Goal: Task Accomplishment & Management: Manage account settings

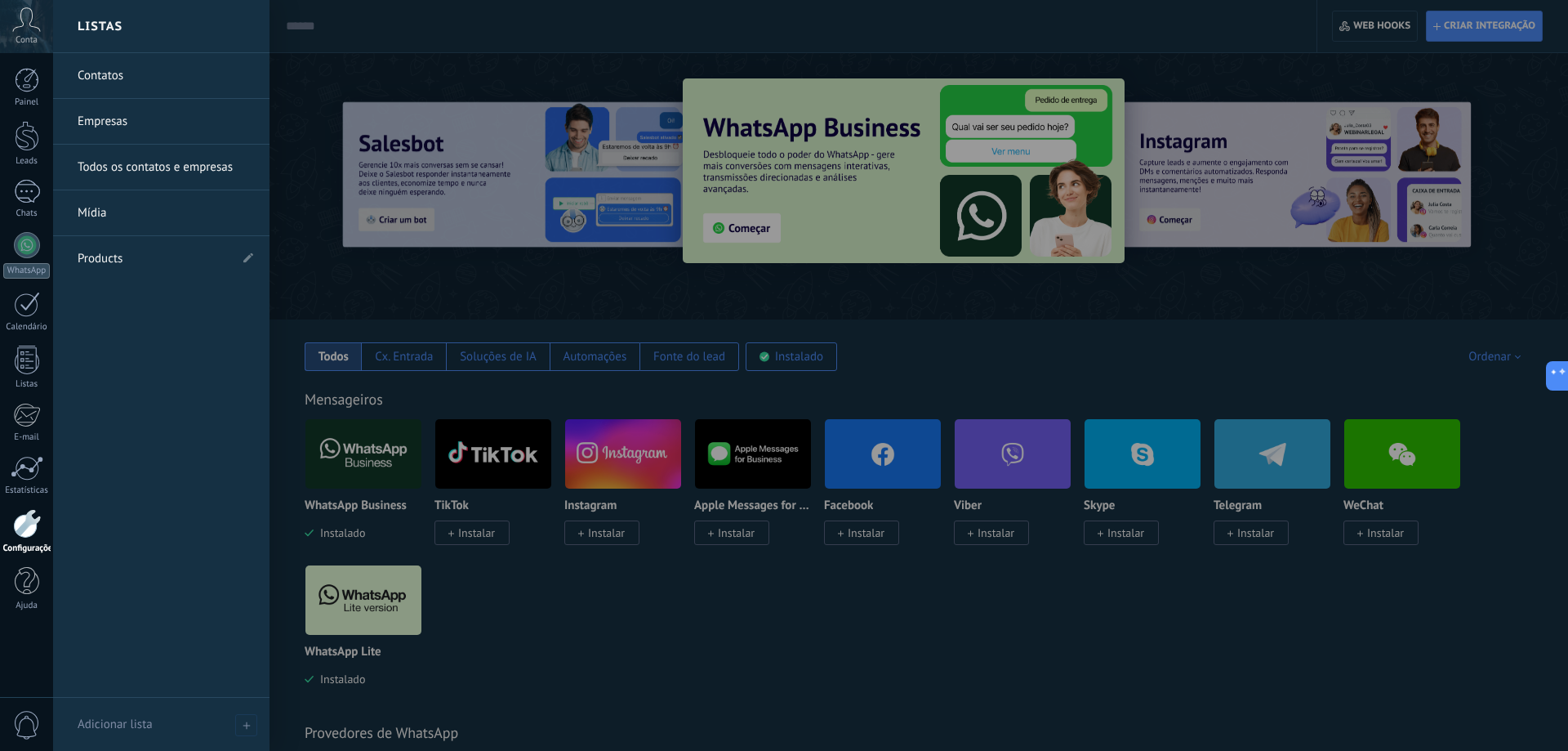
scroll to position [24, 0]
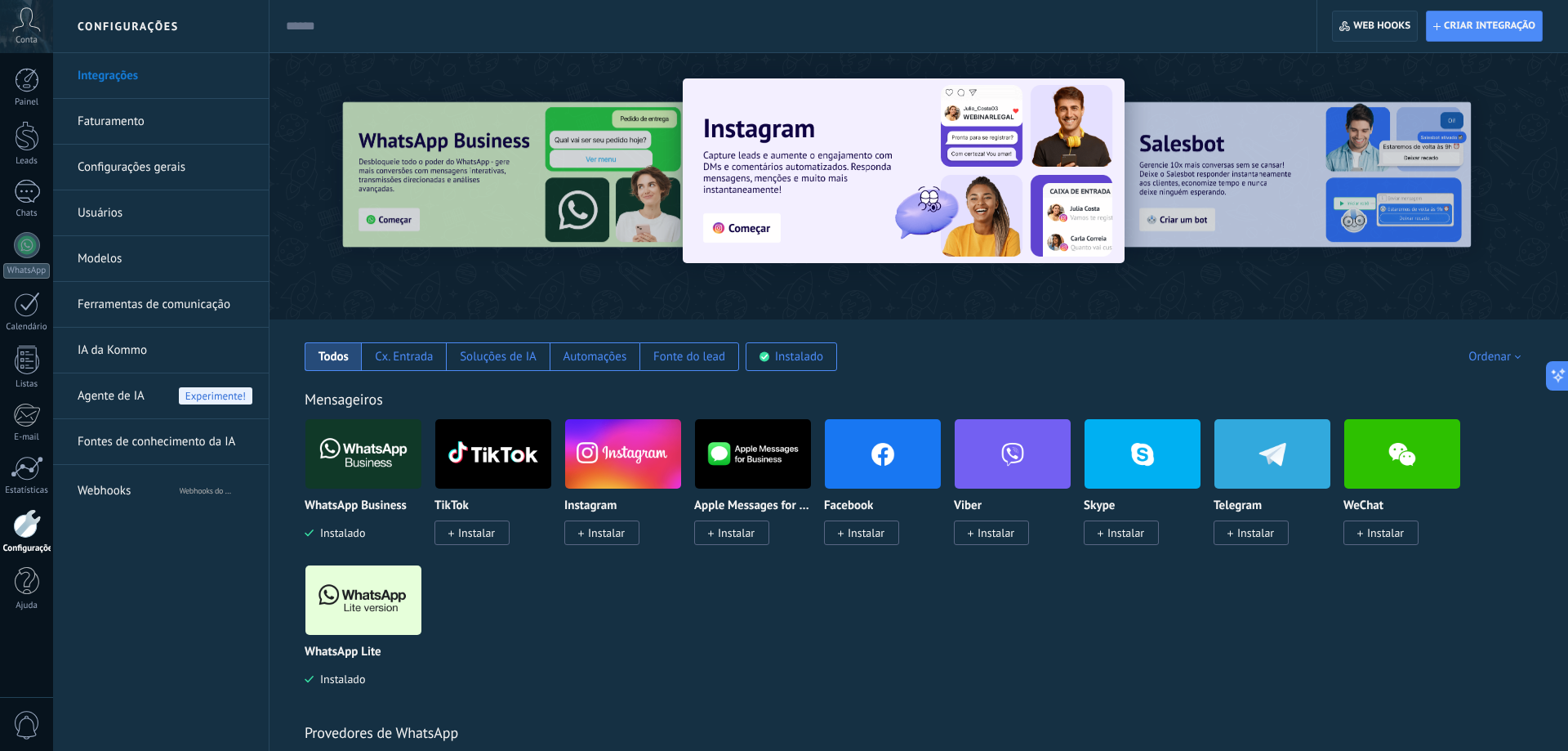
click at [1352, 23] on span "Web hooks 0" at bounding box center [1375, 26] width 71 height 29
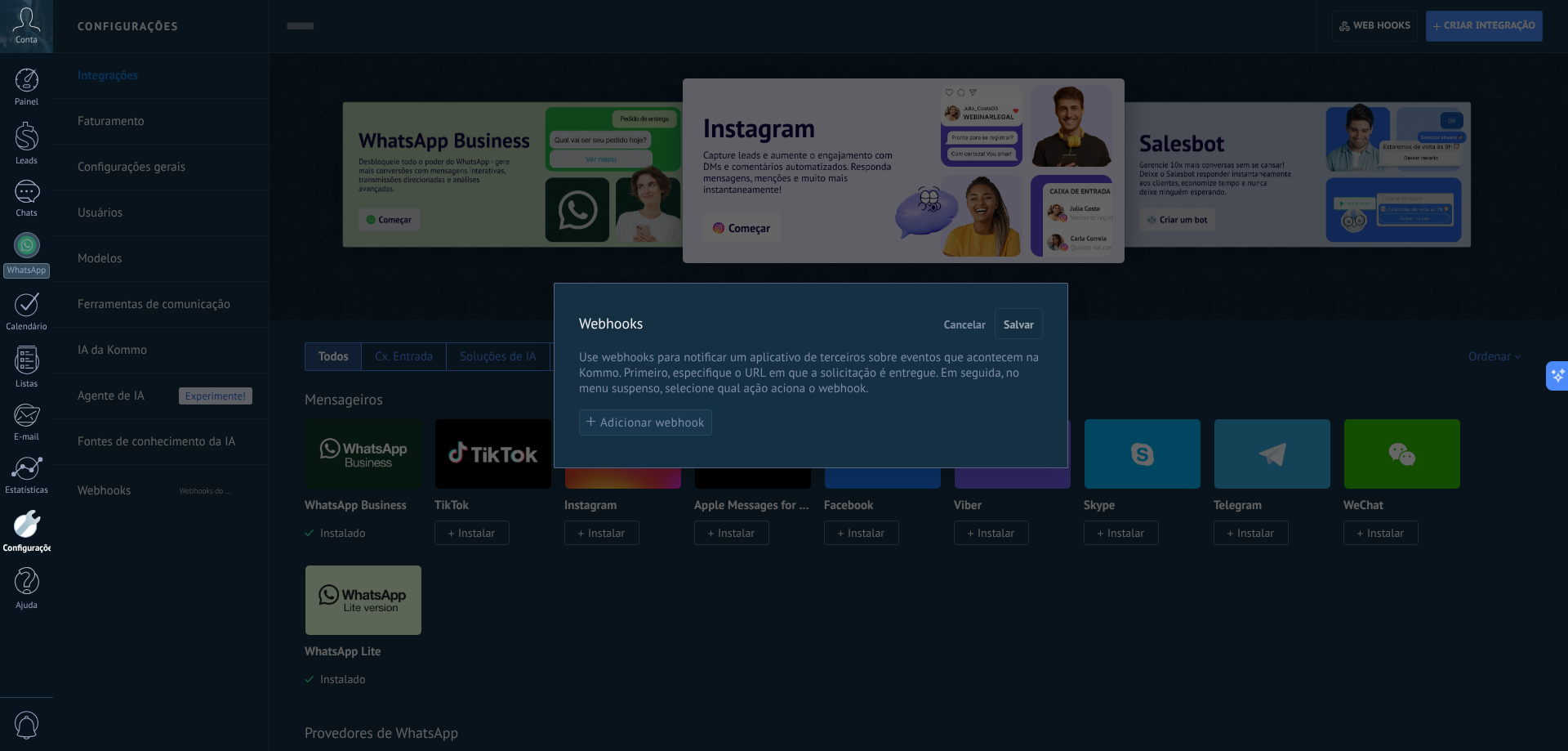
click at [670, 416] on button "Adicionar webhook" at bounding box center [645, 423] width 133 height 27
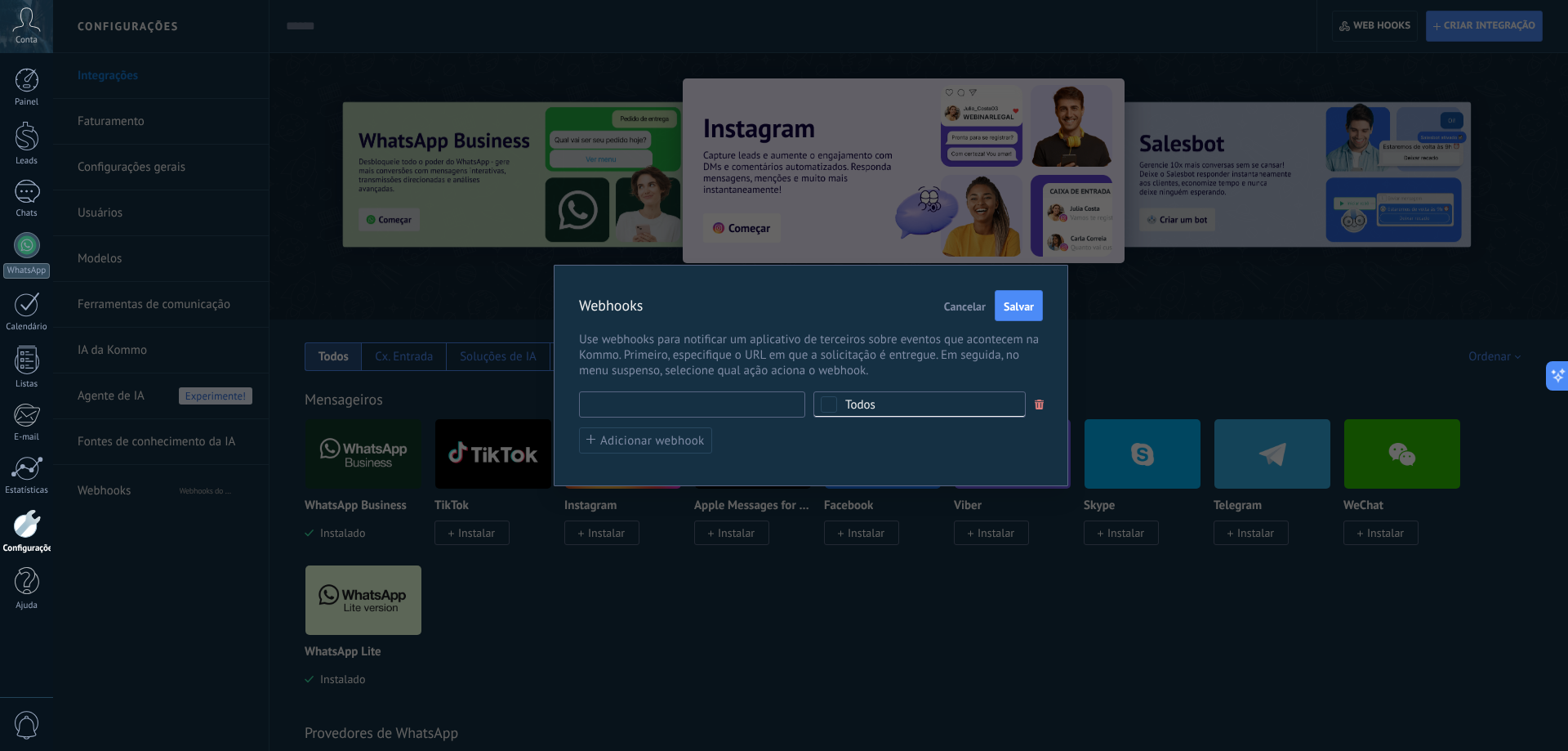
click at [685, 407] on input "text" at bounding box center [692, 404] width 226 height 26
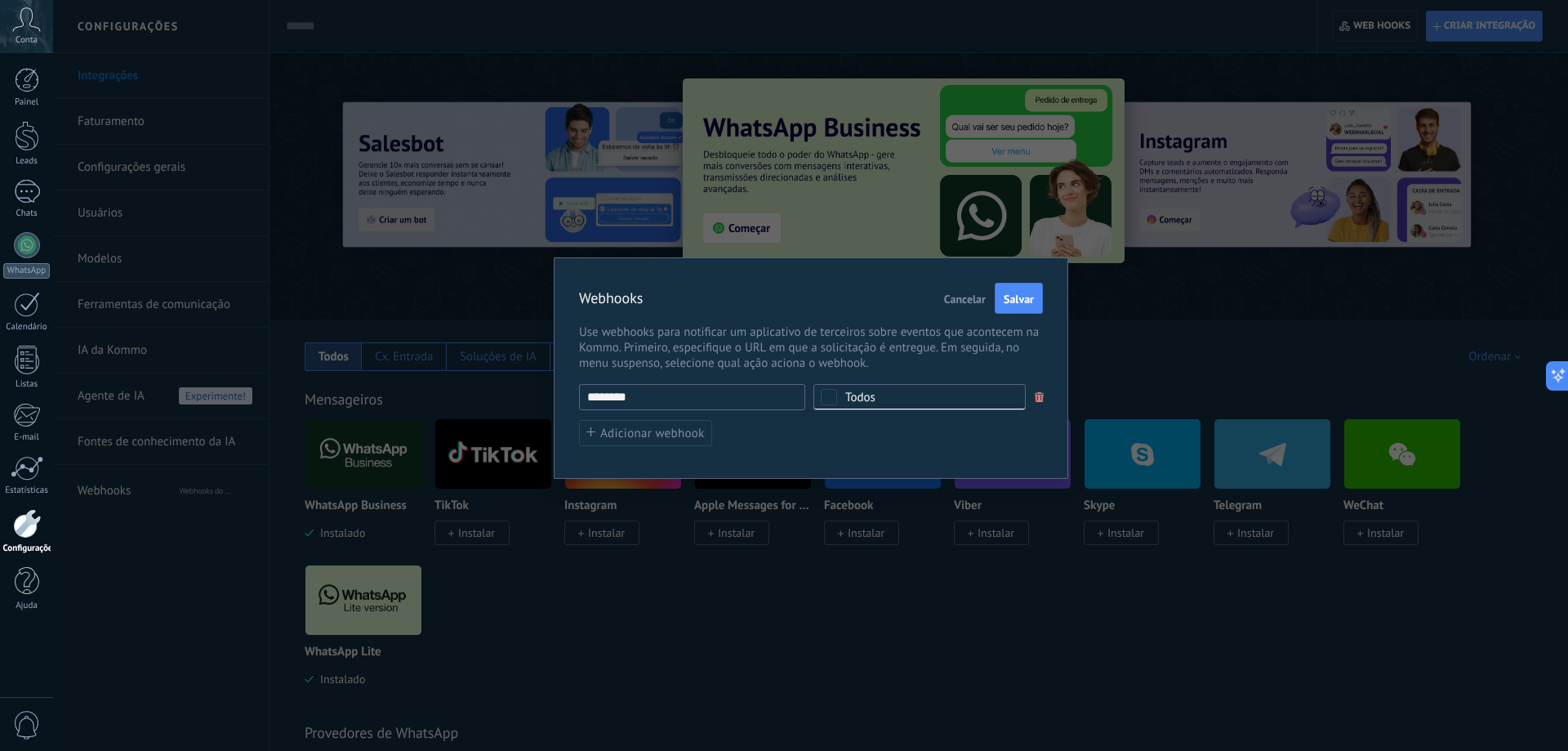
drag, startPoint x: 673, startPoint y: 398, endPoint x: 588, endPoint y: 397, distance: 85.0
click at [589, 398] on input "********" at bounding box center [692, 397] width 226 height 26
paste input "**********"
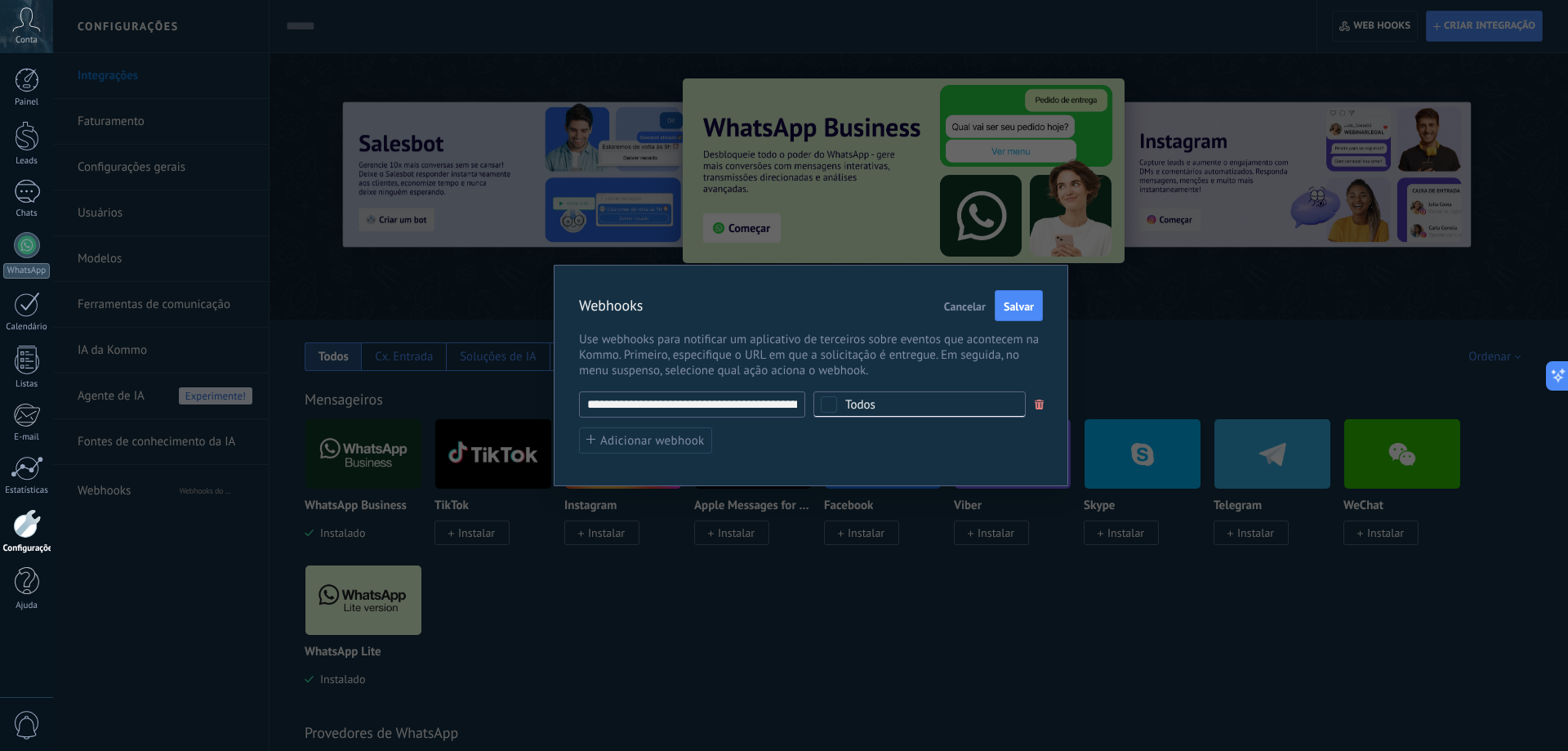
scroll to position [0, 277]
type input "**********"
click at [844, 406] on div "Todos" at bounding box center [920, 404] width 212 height 26
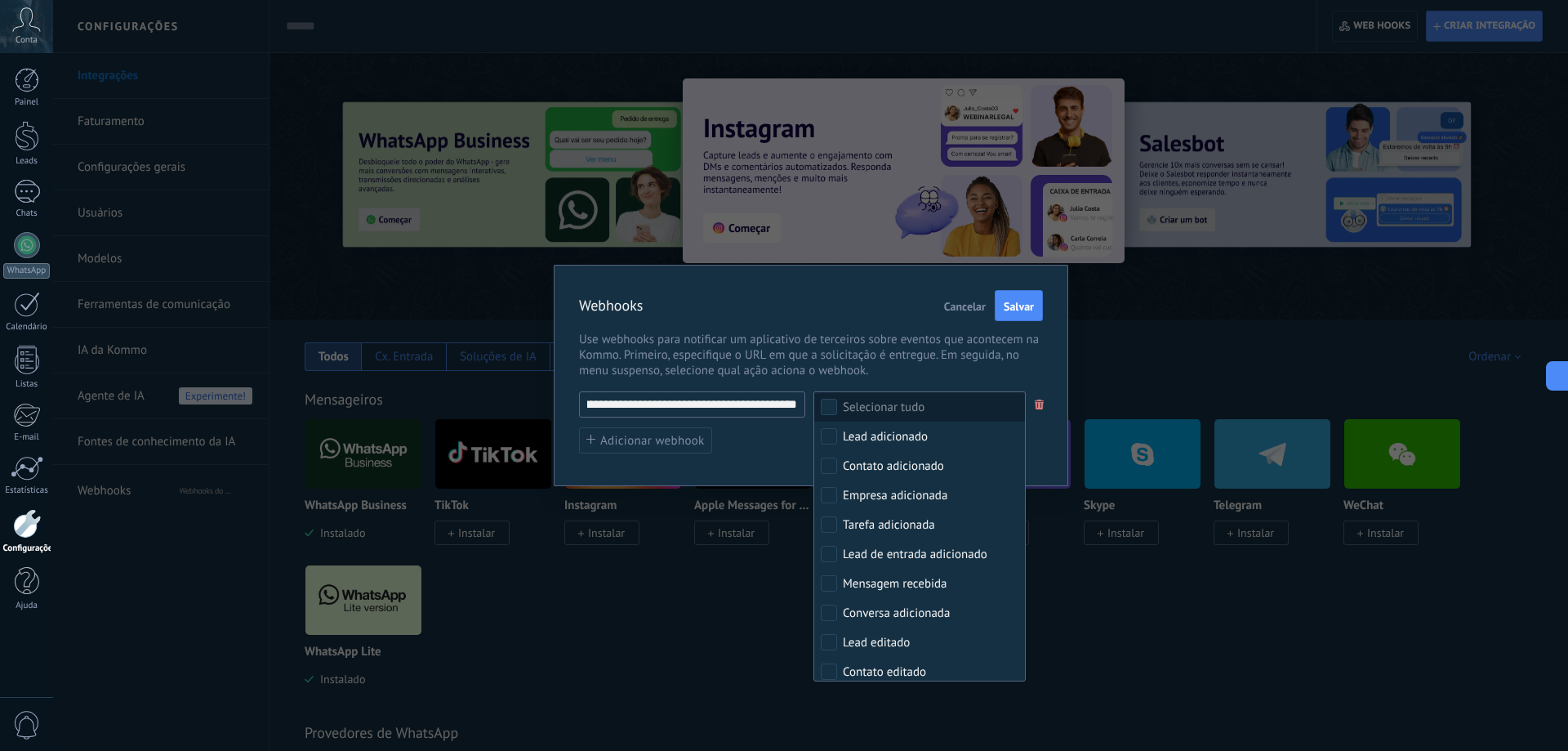
click at [955, 372] on span "Use webhooks para notificar um aplicativo de terceiros sobre eventos que aconte…" at bounding box center [811, 355] width 464 height 47
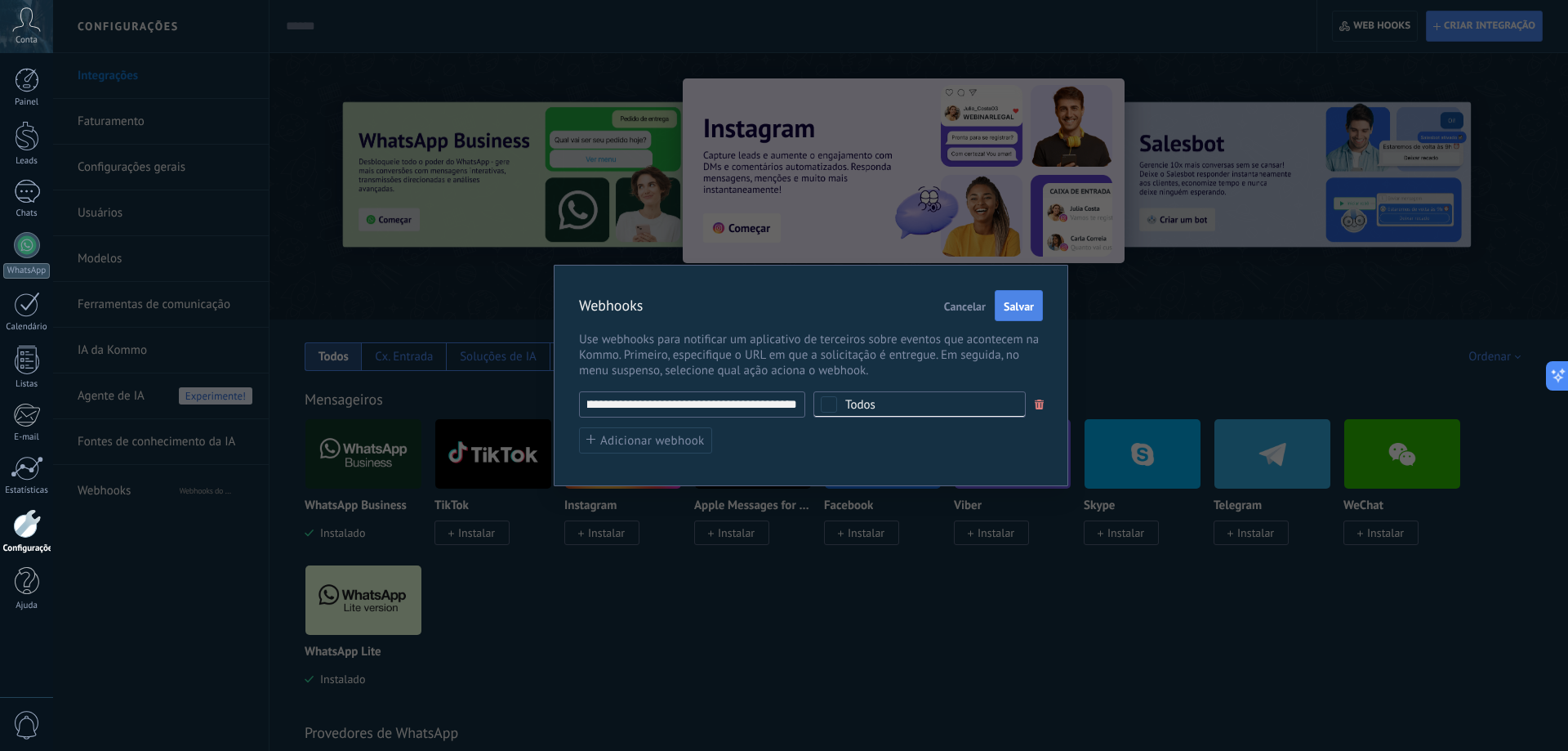
click at [1033, 302] on span "Salvar" at bounding box center [1019, 307] width 30 height 12
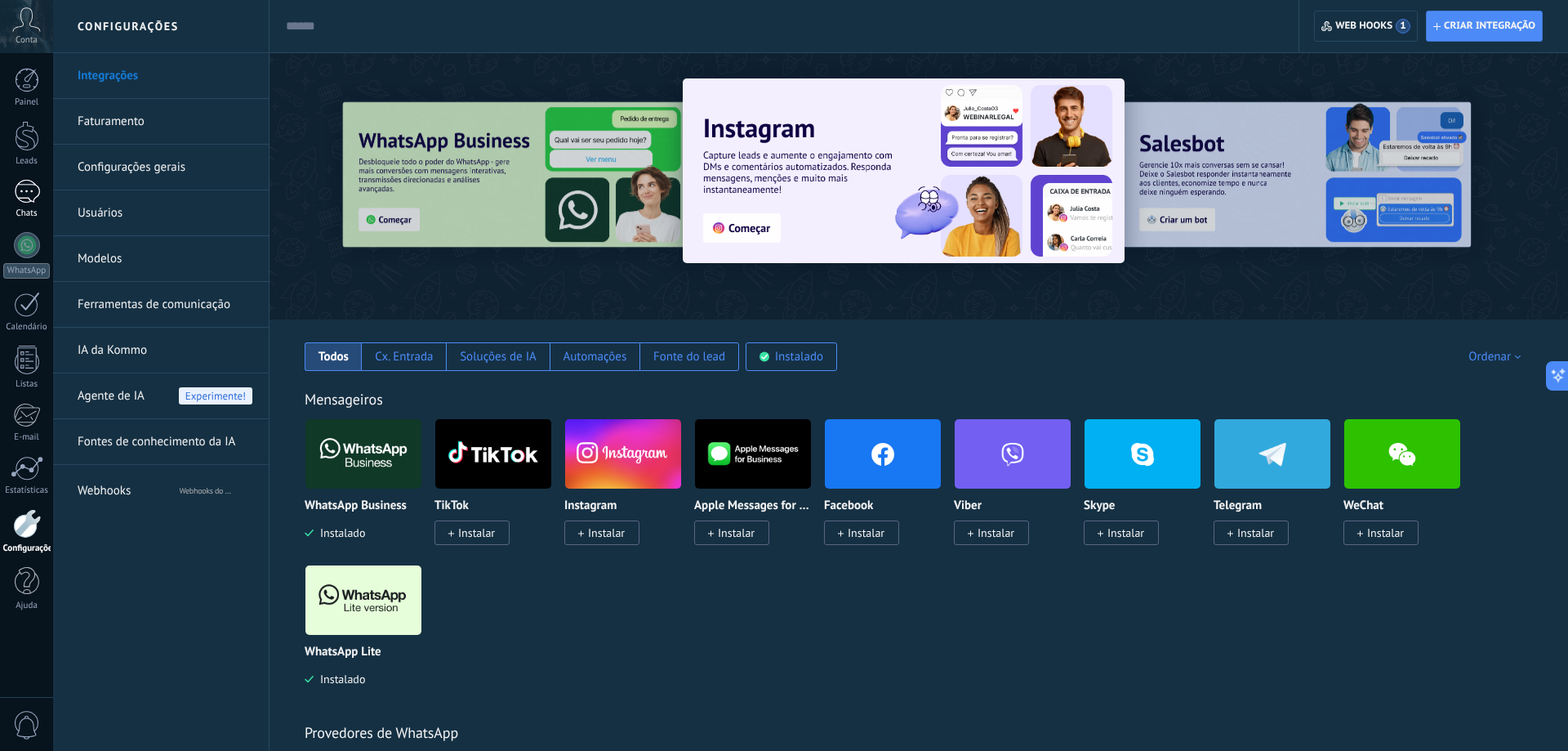
click at [28, 186] on div "1" at bounding box center [26, 191] width 26 height 23
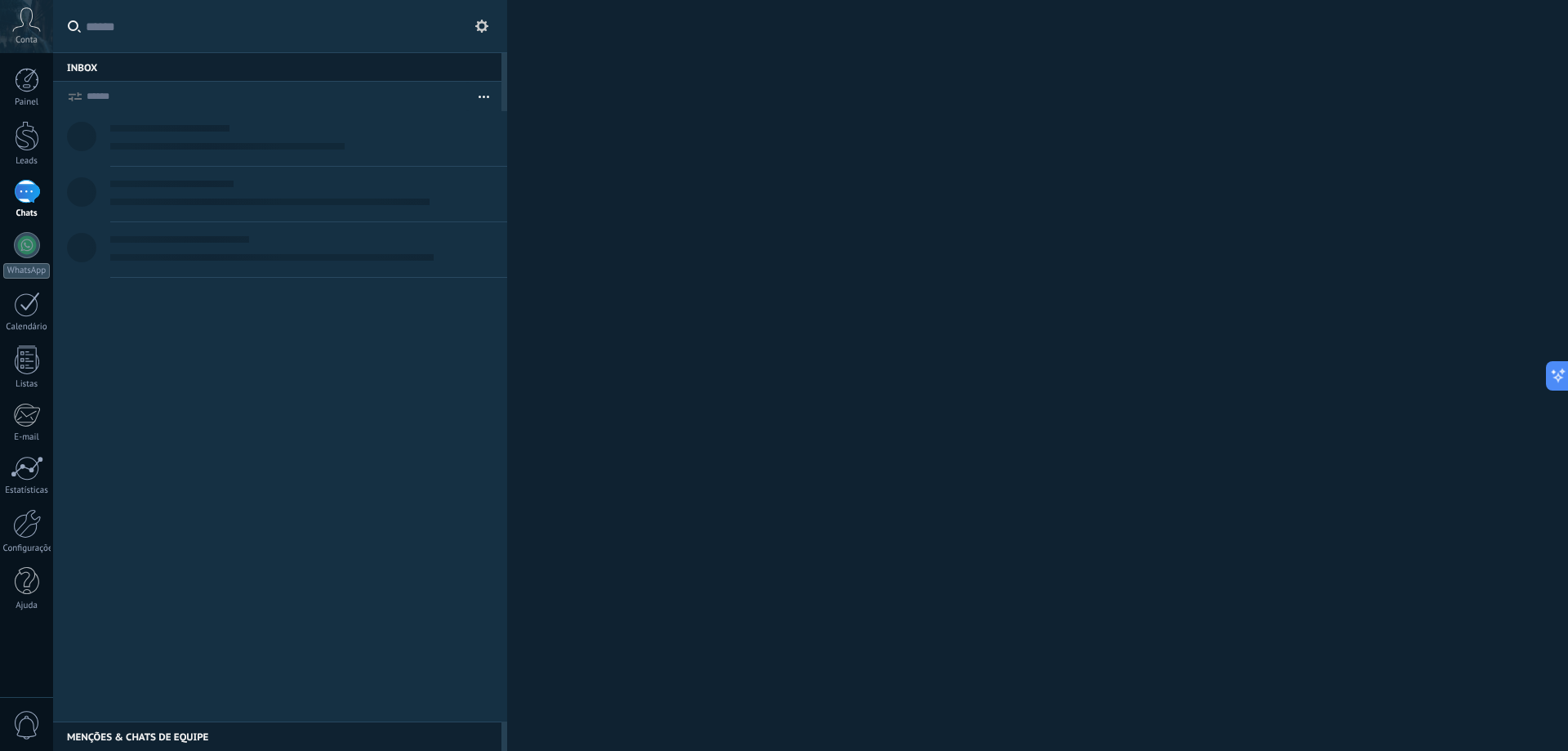
scroll to position [24, 0]
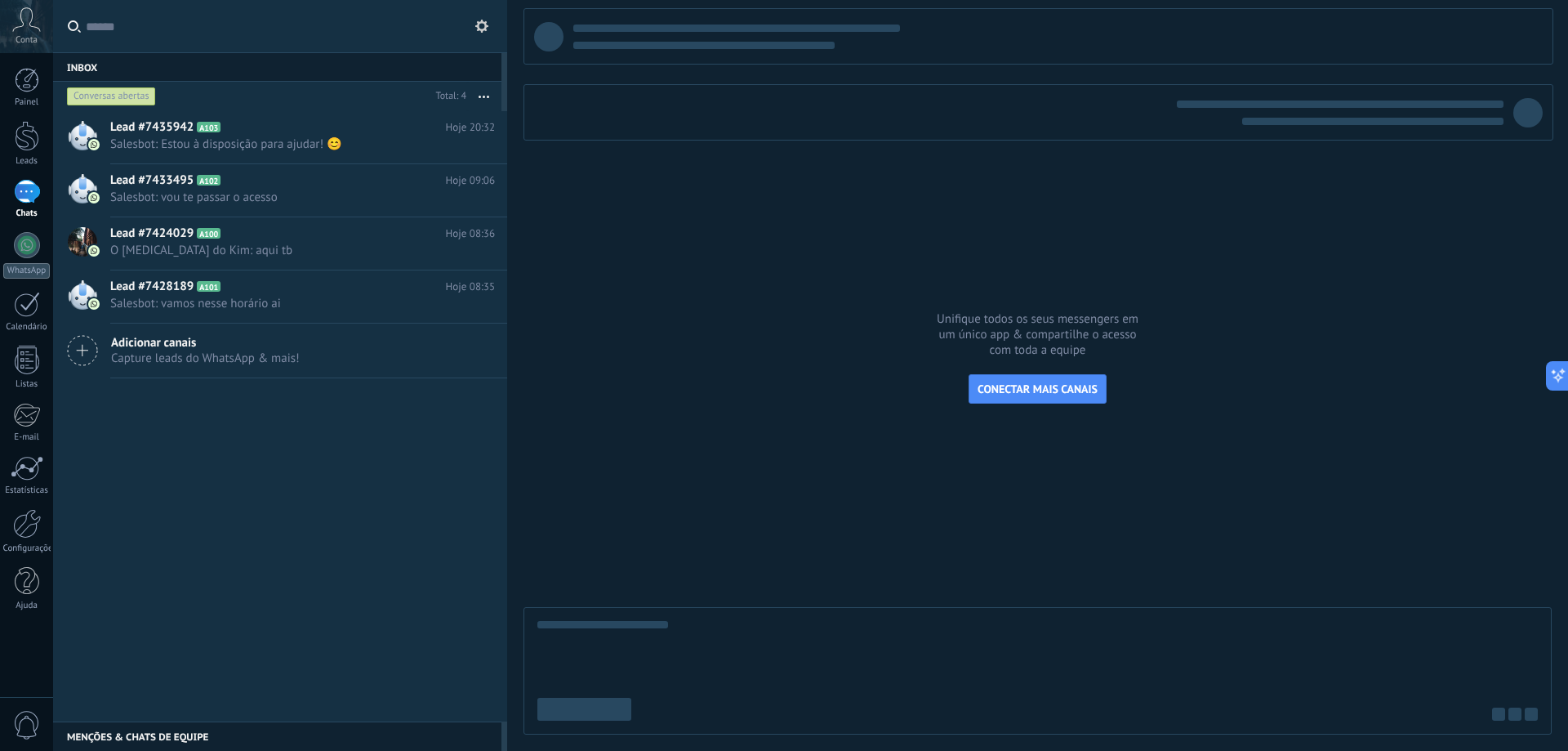
click at [27, 187] on div "1" at bounding box center [26, 191] width 26 height 23
click at [33, 139] on div at bounding box center [26, 136] width 24 height 30
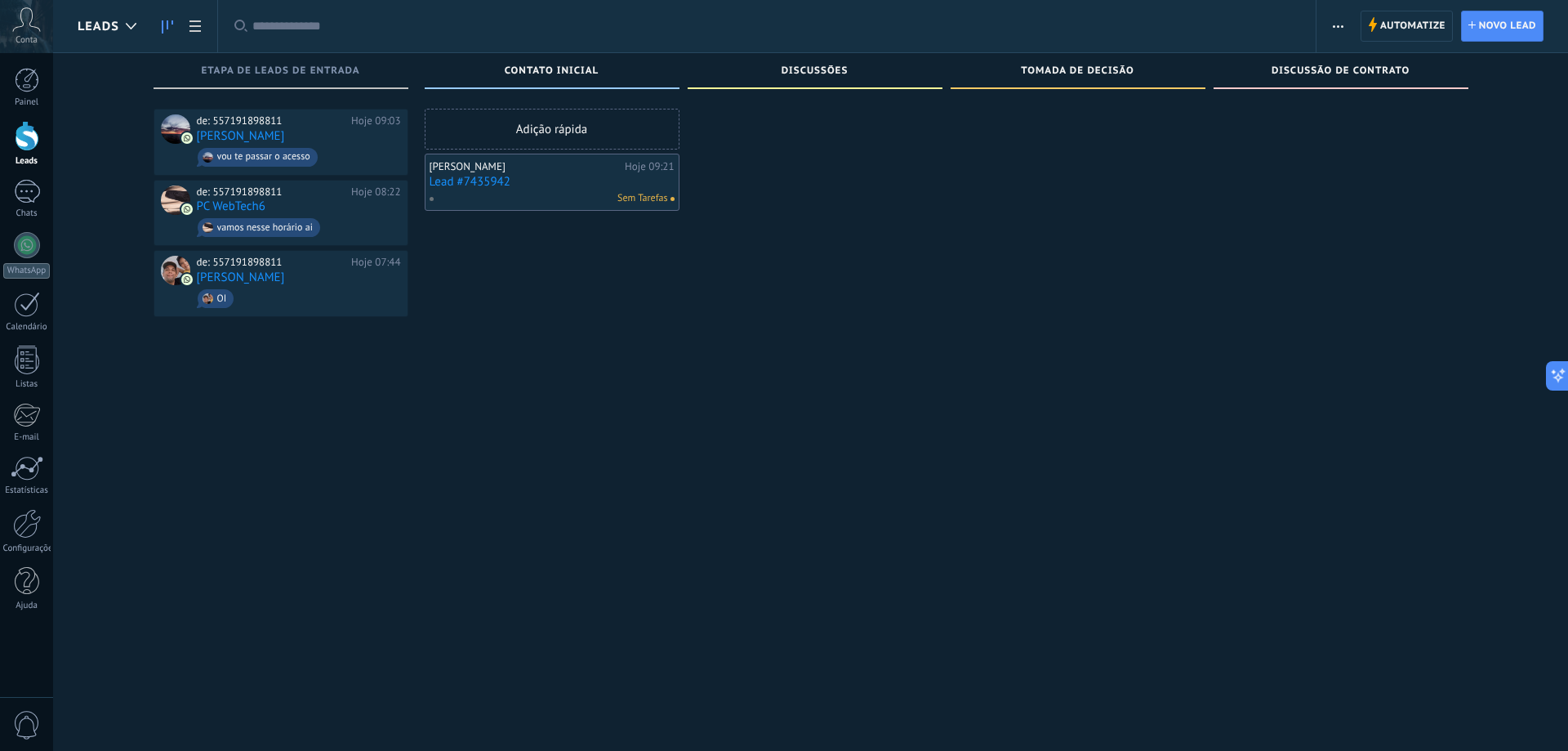
scroll to position [24, 0]
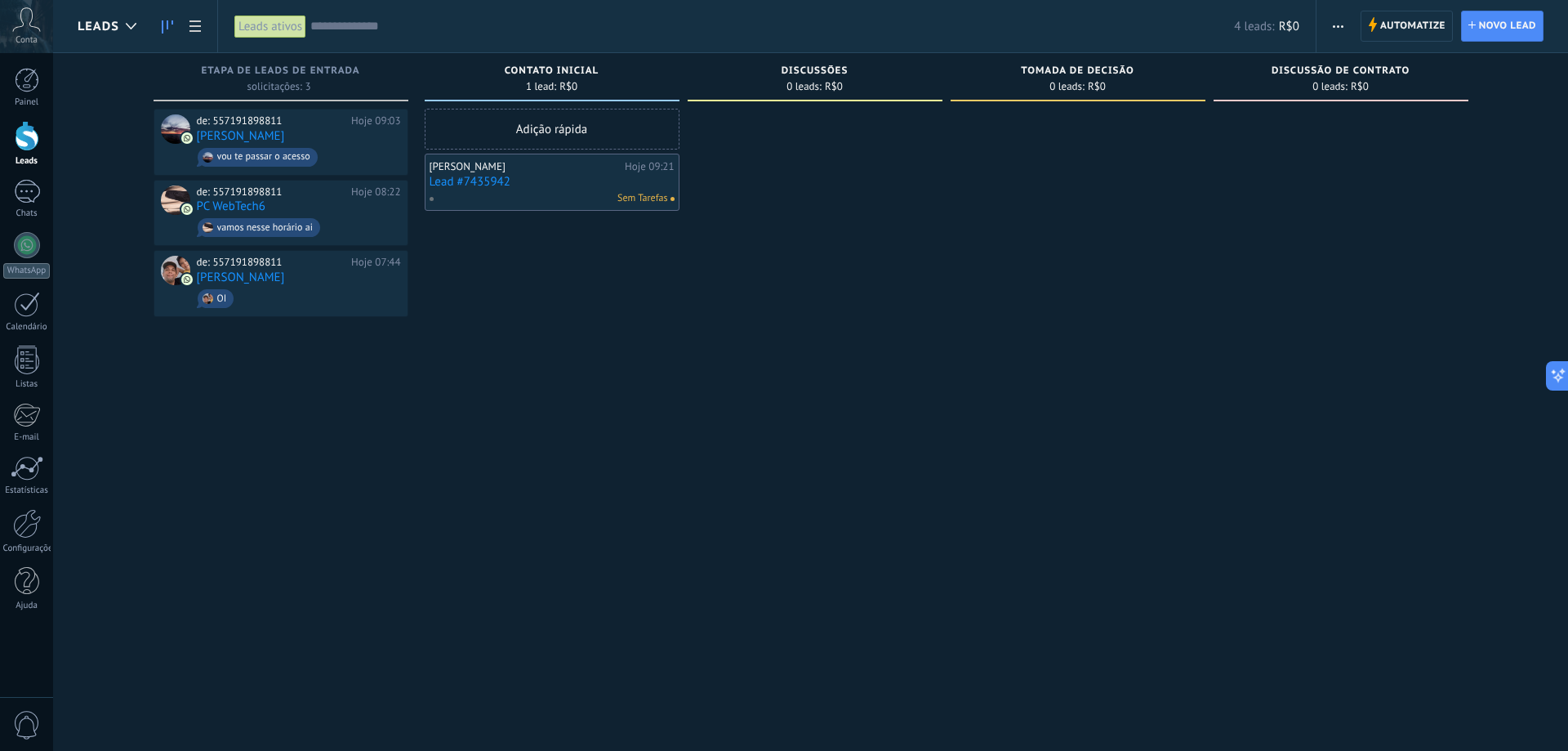
click at [490, 179] on link "Lead #7435942" at bounding box center [552, 181] width 245 height 14
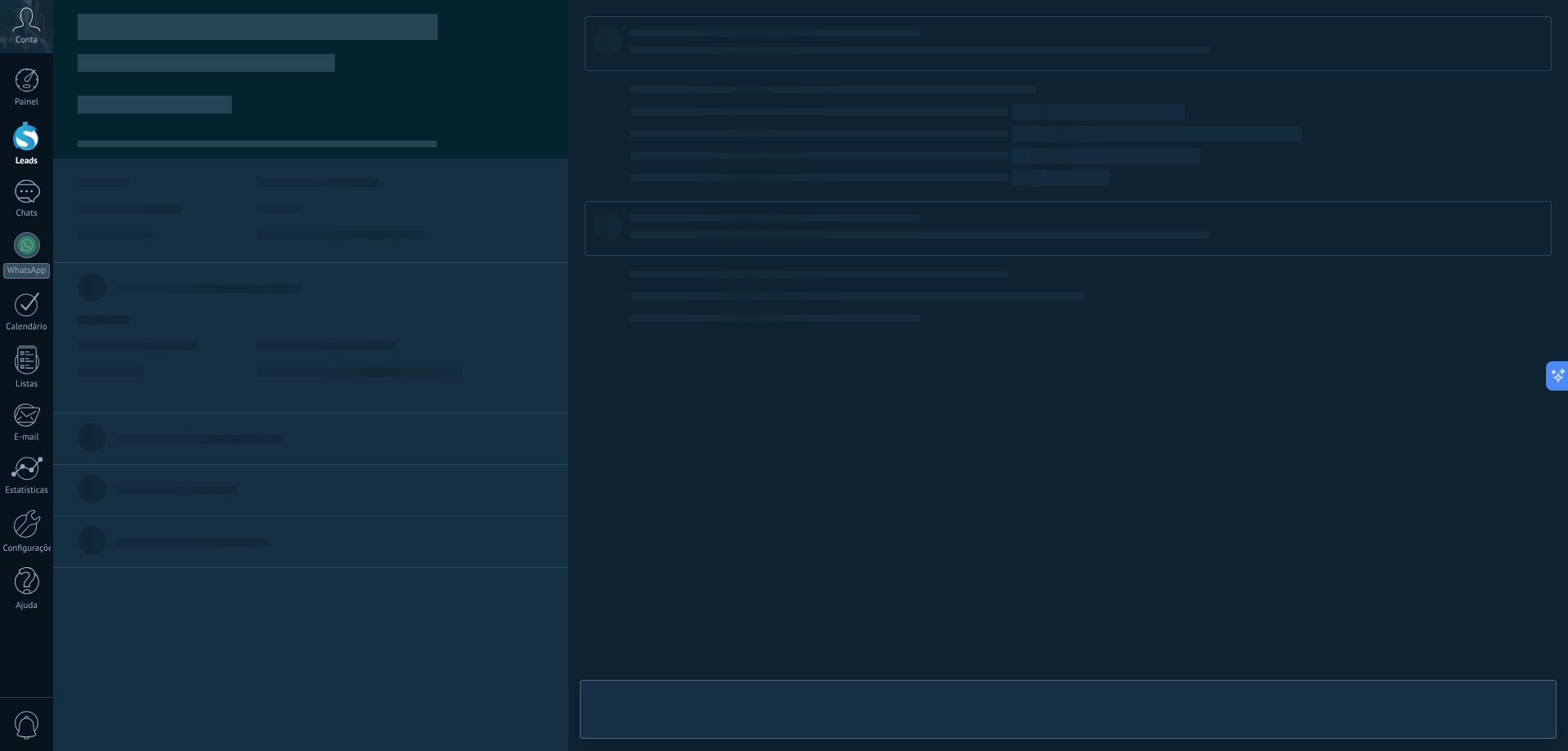
click at [410, 228] on body ".abccls-1,.abccls-2{fill-rule:evenodd}.abccls-2{fill:#fff} .abfcls-1{fill:none}…" at bounding box center [784, 376] width 1568 height 751
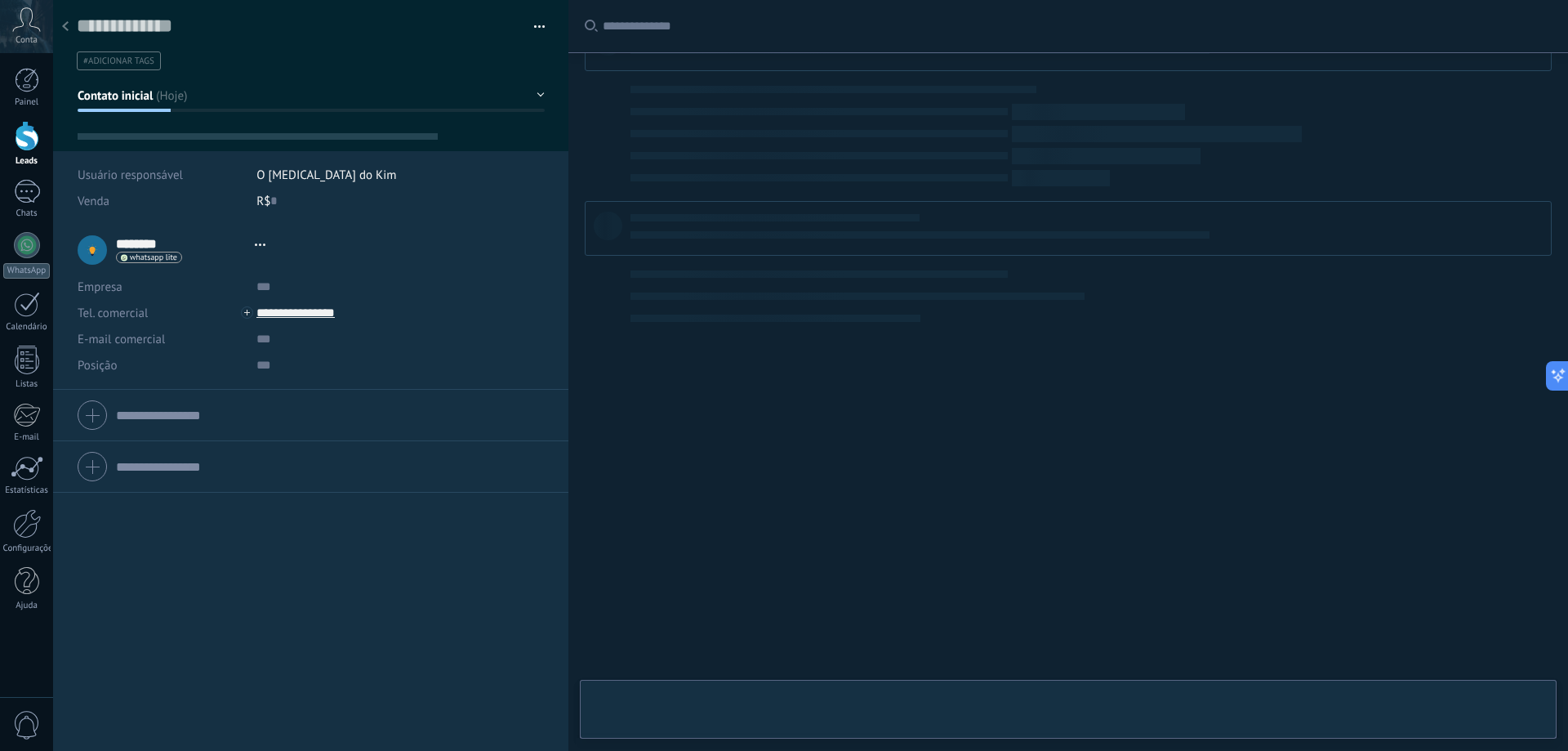
type textarea "**********"
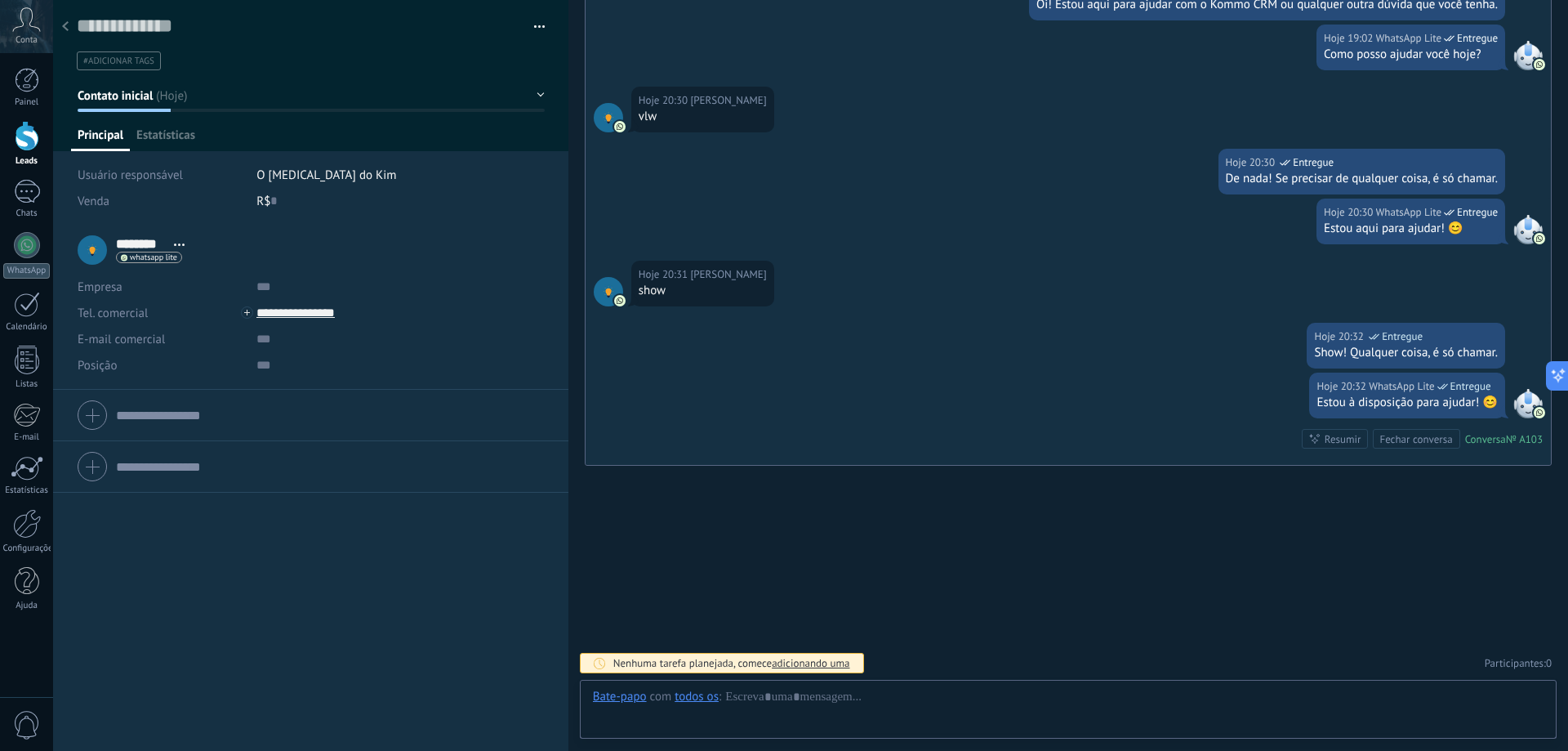
scroll to position [24, 0]
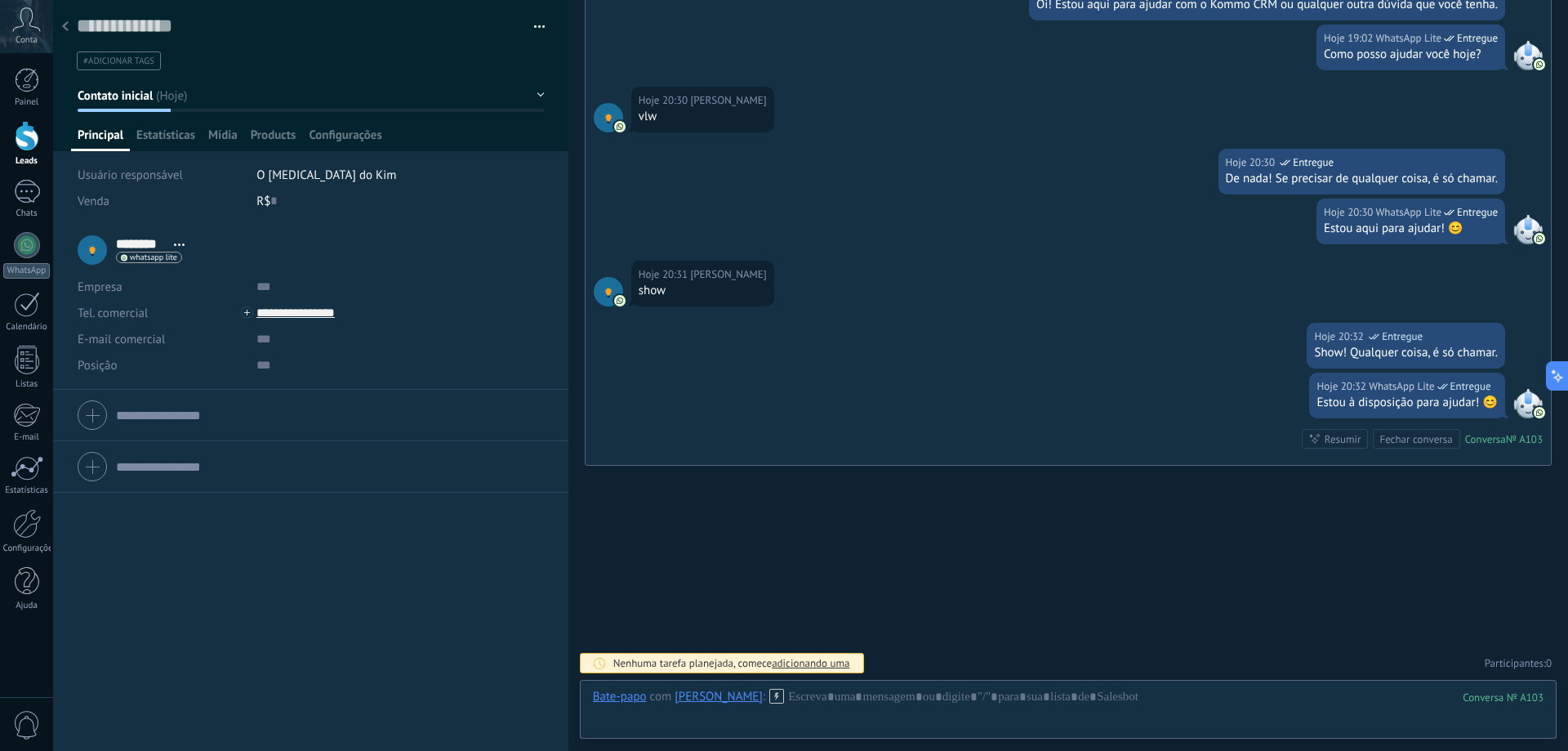
drag, startPoint x: 715, startPoint y: 517, endPoint x: 710, endPoint y: 622, distance: 105.1
drag, startPoint x: 764, startPoint y: 572, endPoint x: 792, endPoint y: 571, distance: 28.0
click at [822, 694] on div at bounding box center [1068, 713] width 951 height 49
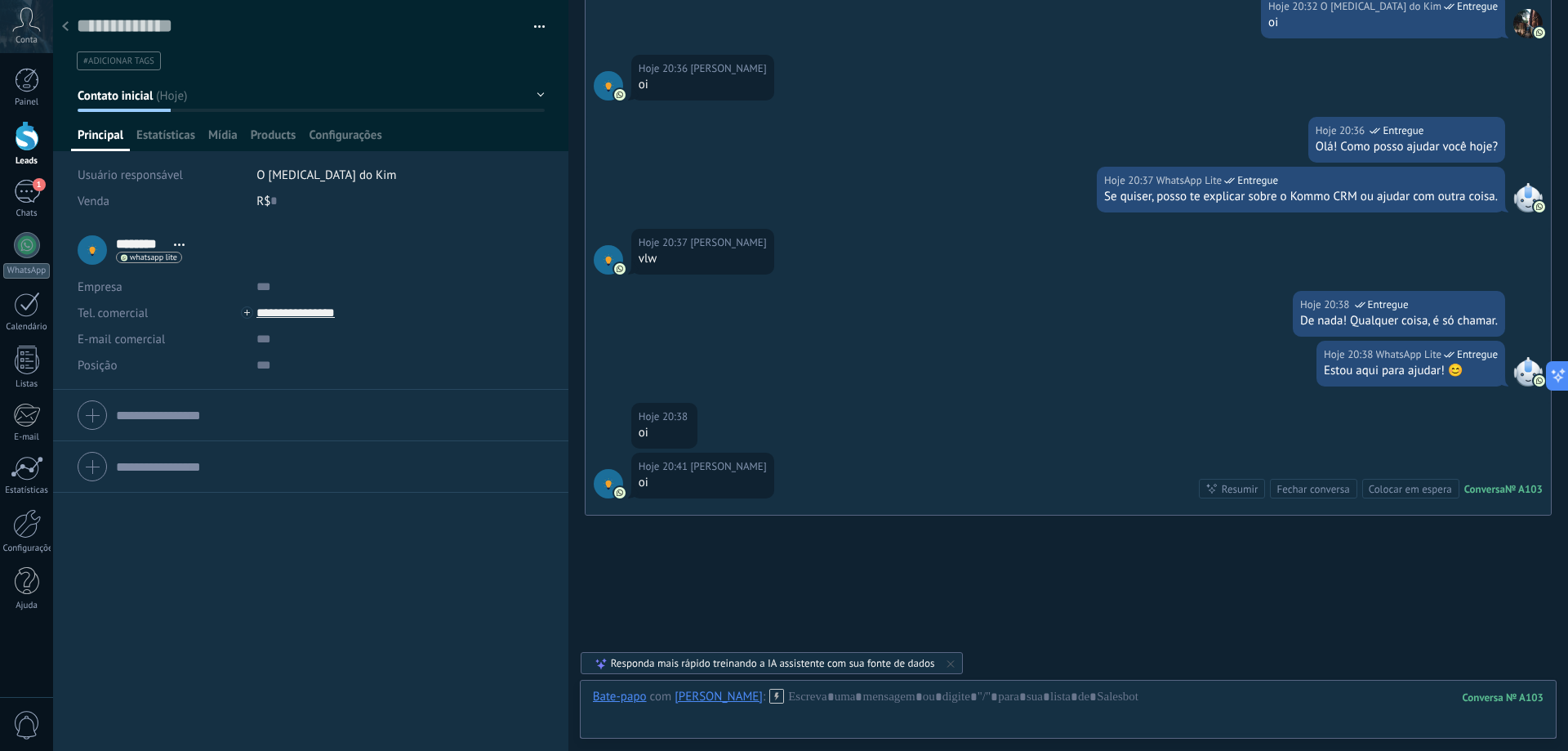
scroll to position [1583, 0]
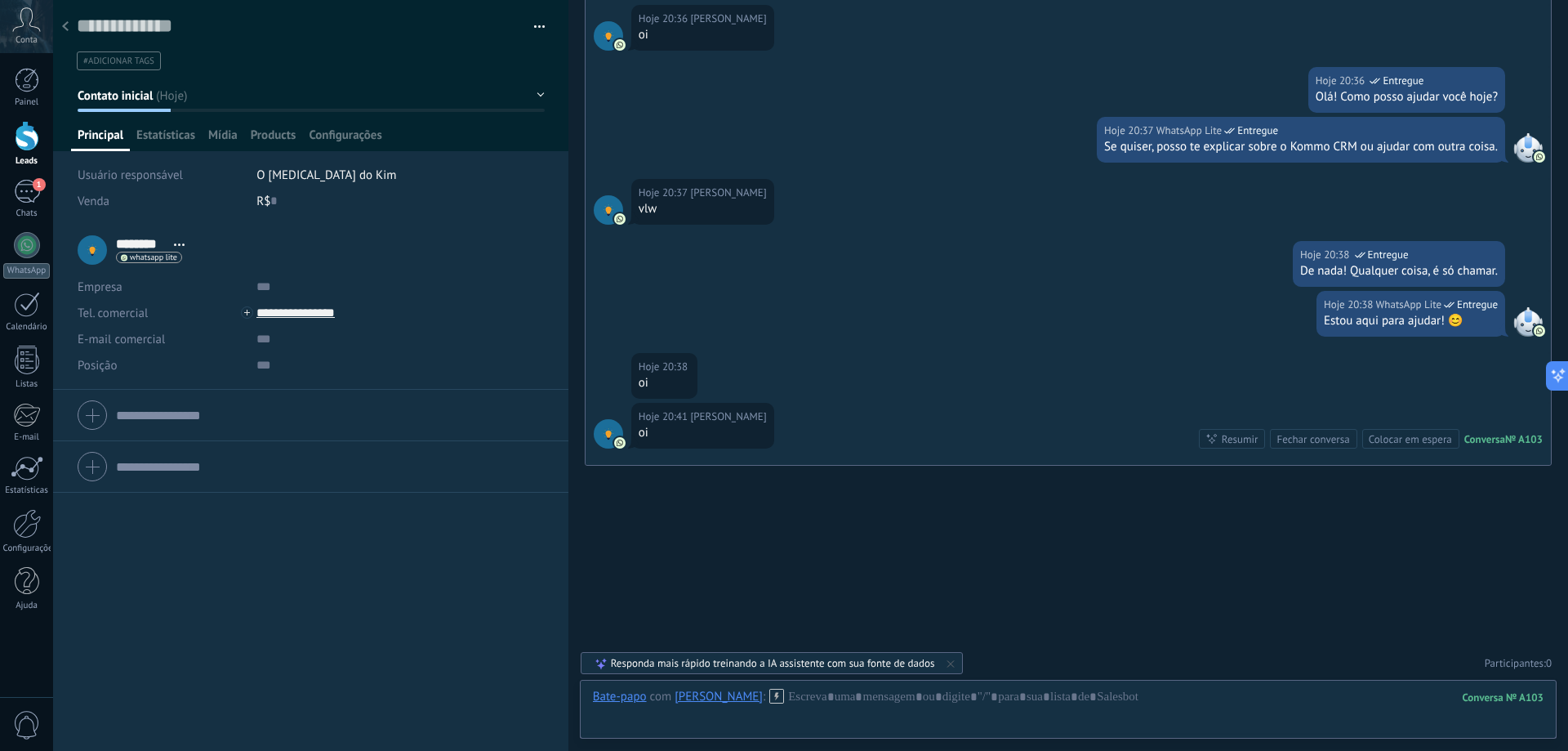
click at [891, 688] on div "Bate-papo E-mail Nota Tarefa Bate-papo com Joakim R : 103 Enviar Cancelar Rastr…" at bounding box center [1068, 708] width 977 height 59
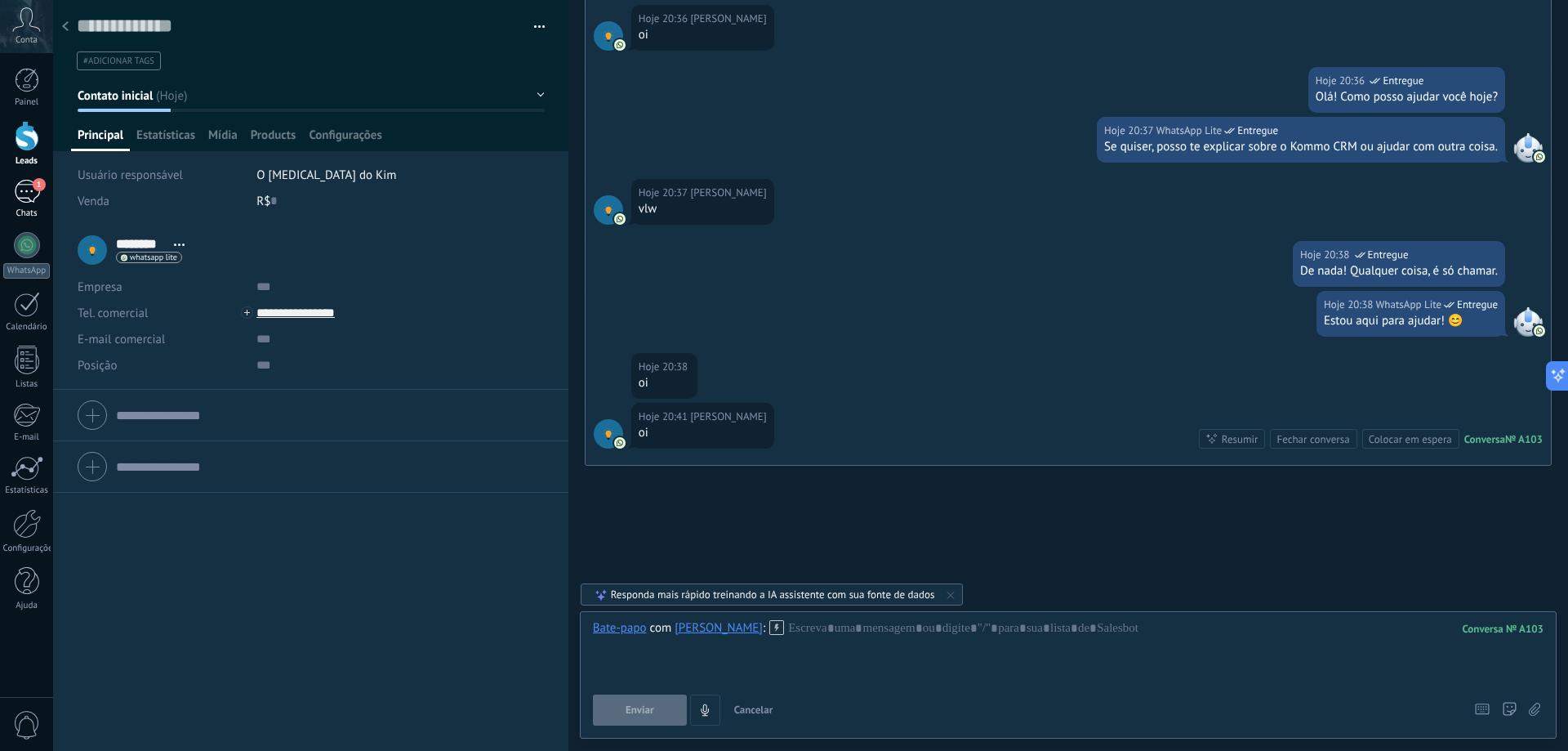
click at [20, 198] on div "1" at bounding box center [26, 191] width 26 height 23
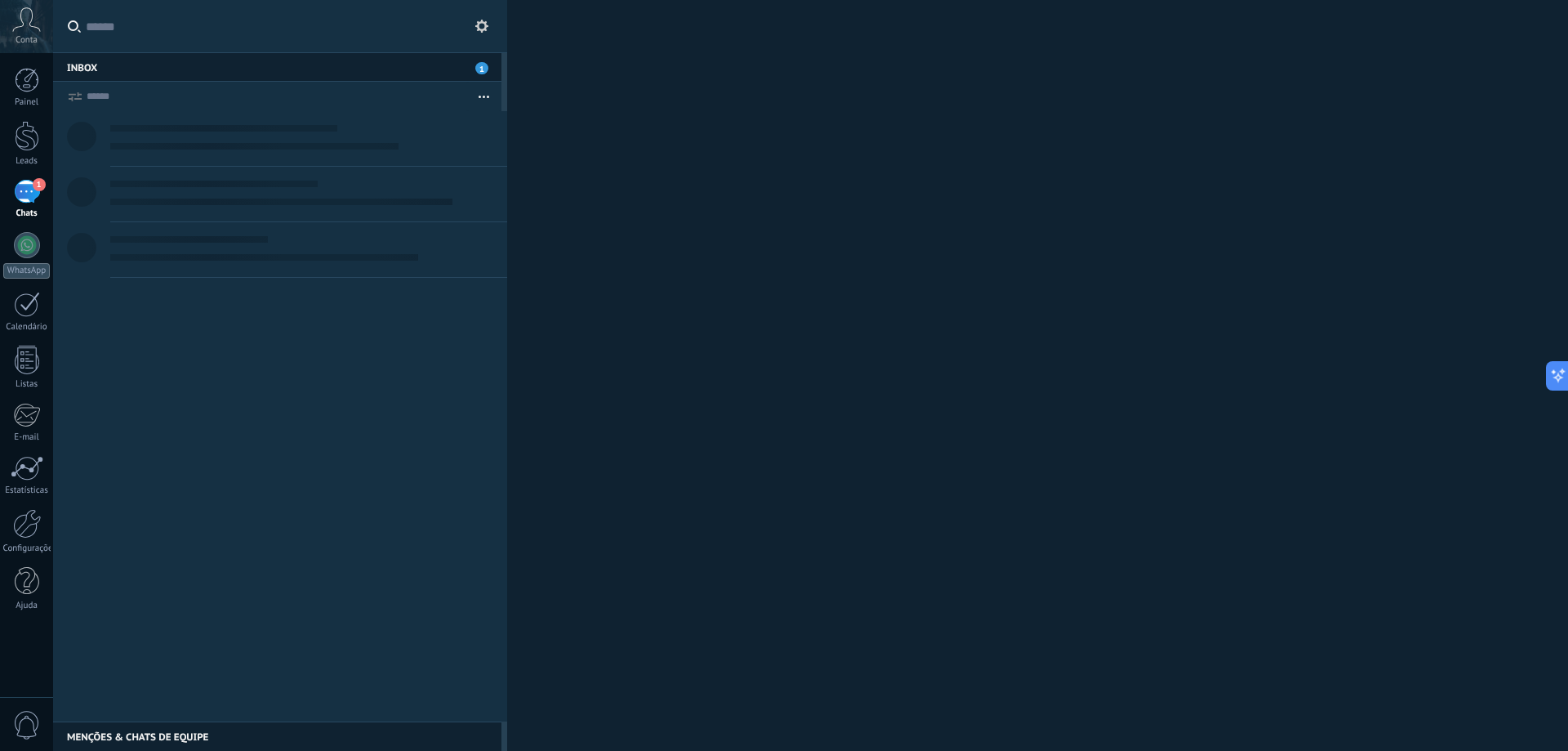
scroll to position [24, 0]
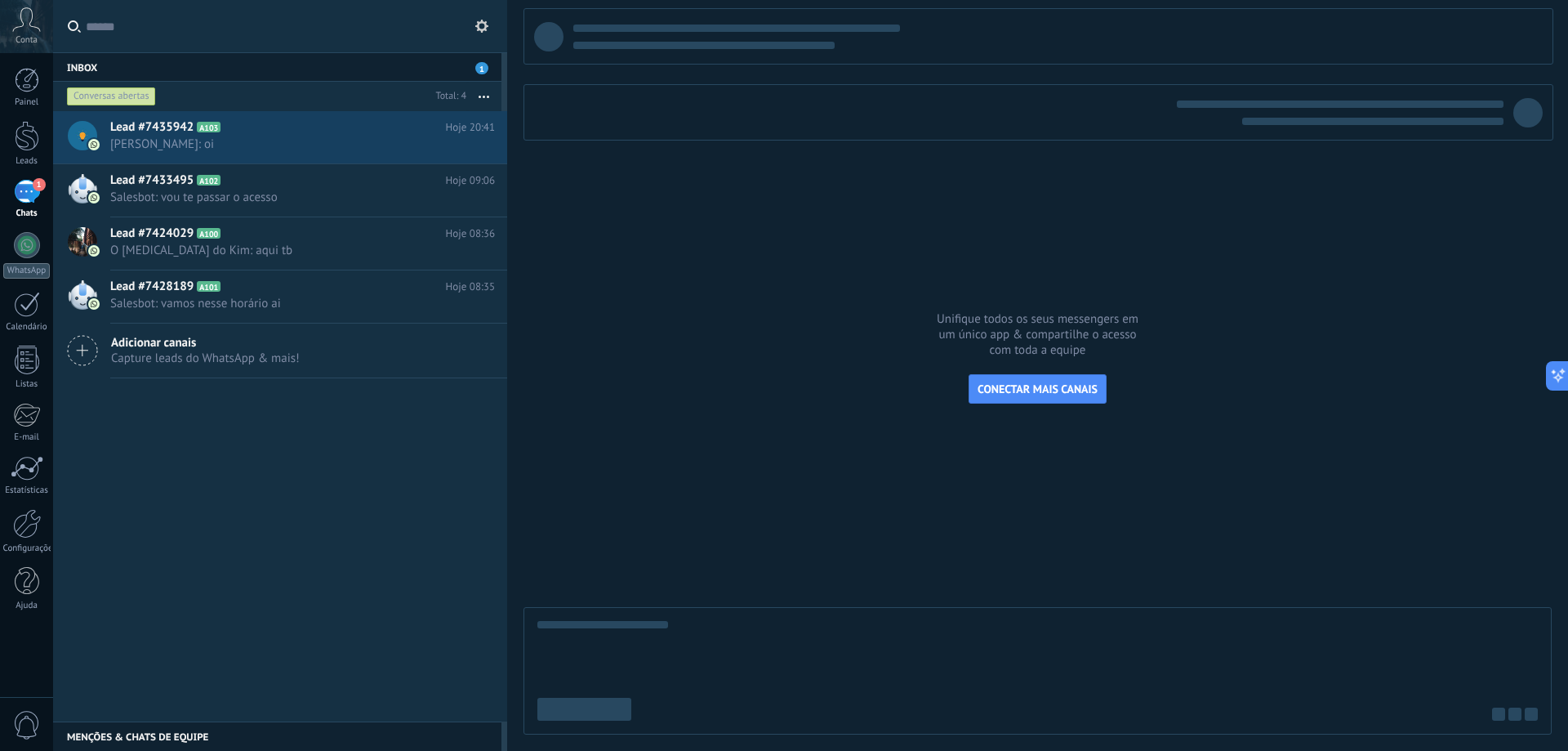
click at [155, 56] on div "Inbox 1" at bounding box center [278, 67] width 448 height 29
click at [194, 71] on div "Inbox 1" at bounding box center [278, 67] width 448 height 29
click at [25, 83] on div at bounding box center [26, 80] width 24 height 24
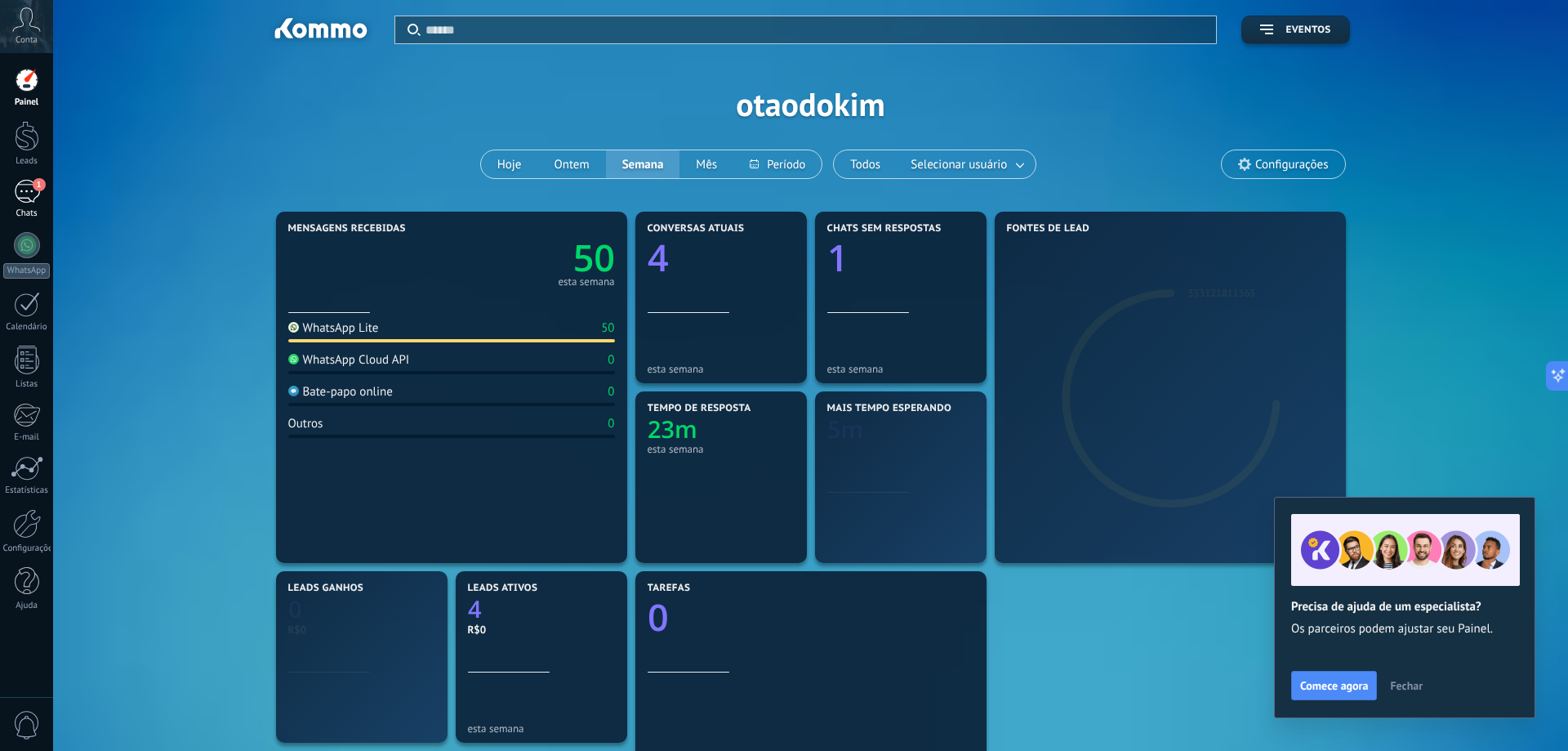
click at [28, 212] on div "Chats" at bounding box center [26, 213] width 48 height 11
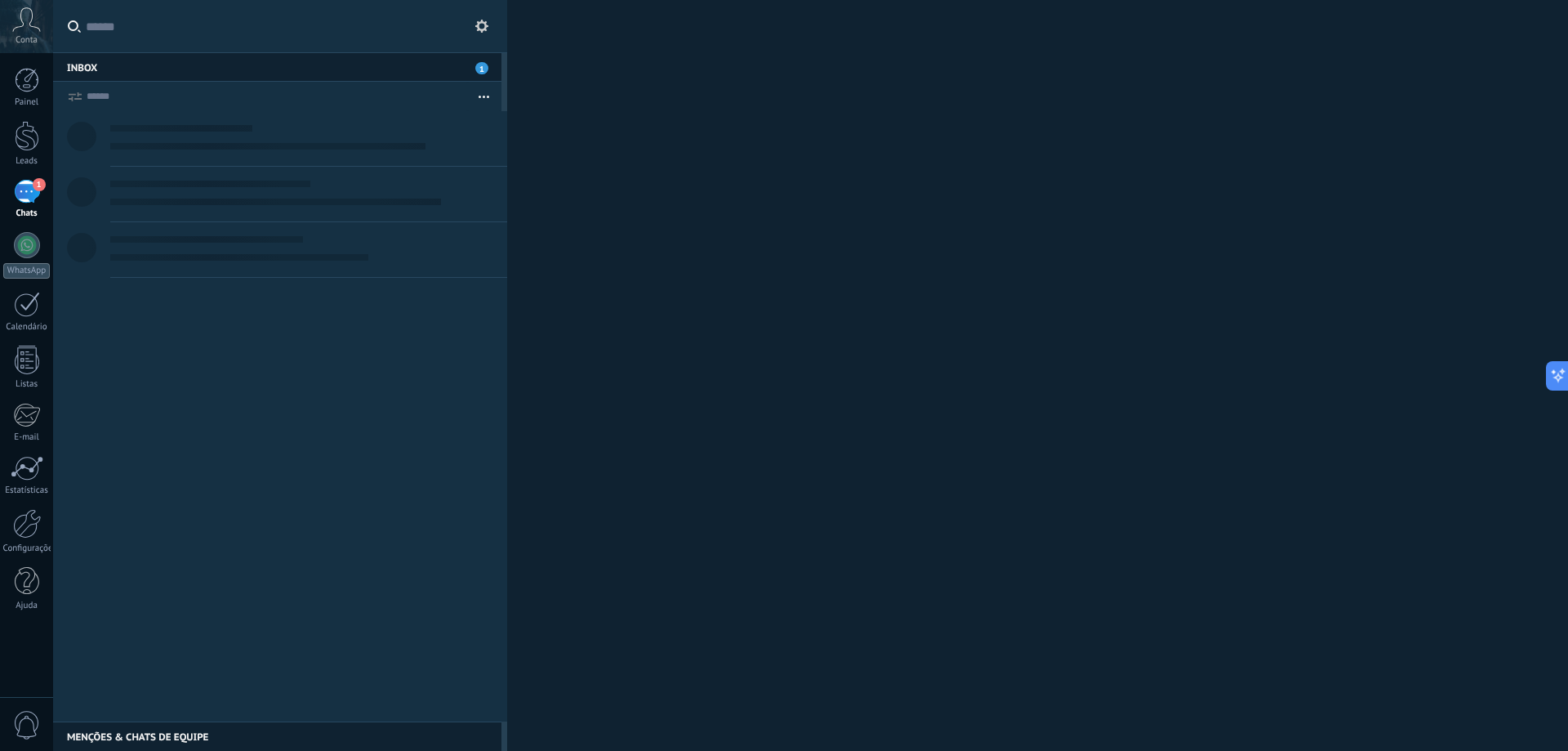
scroll to position [24, 0]
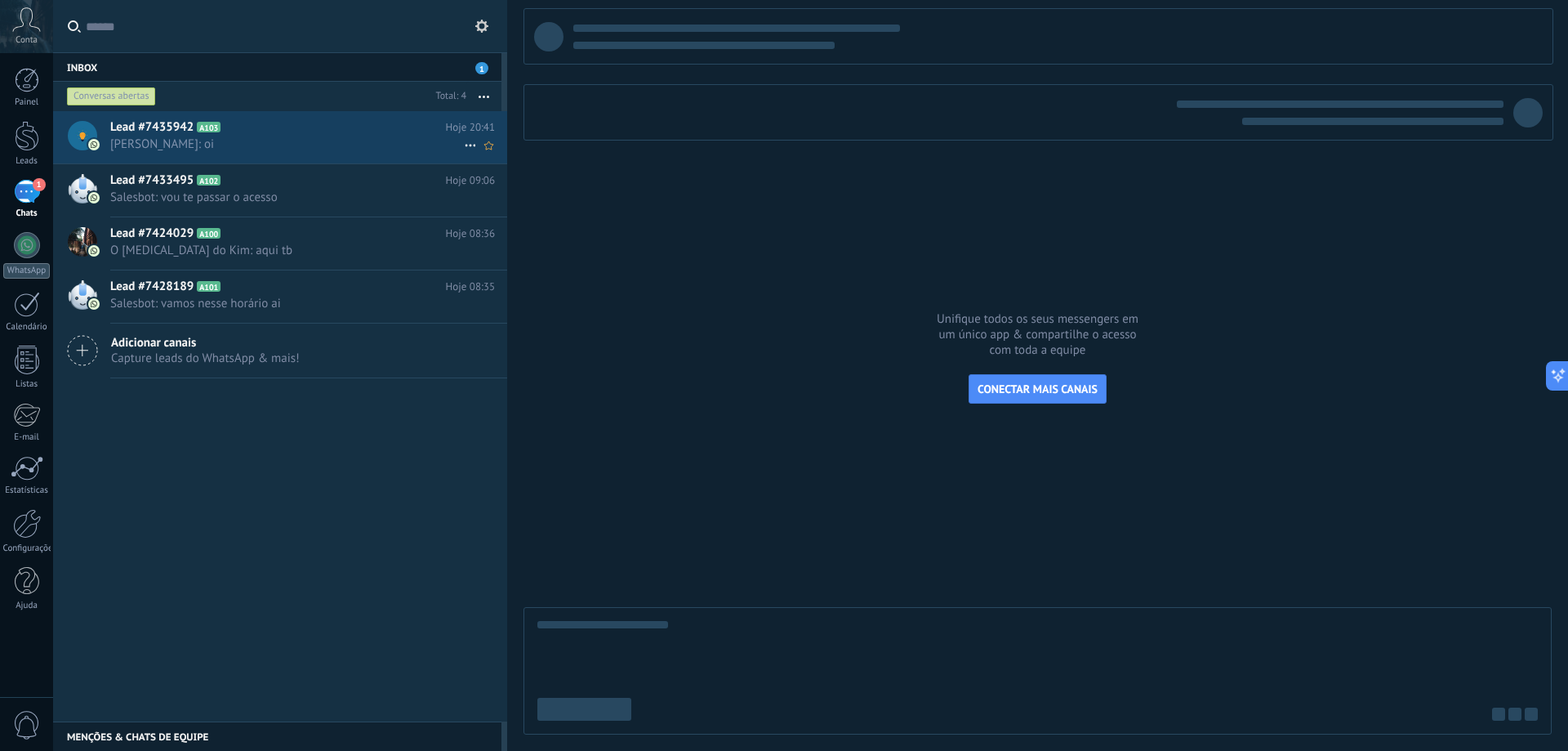
click at [289, 133] on h2 "Lead #7435942 A103" at bounding box center [278, 127] width 336 height 16
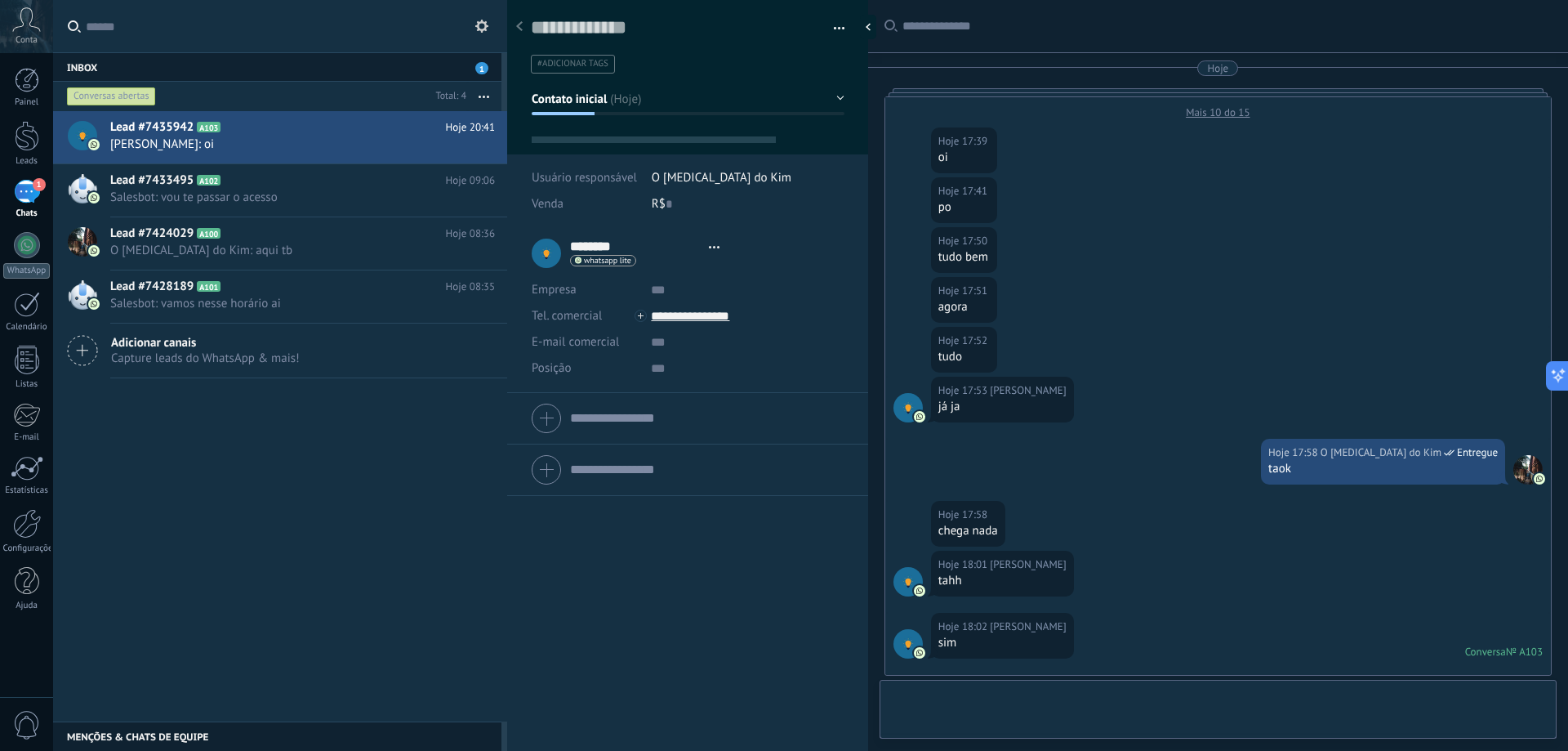
type textarea "**********"
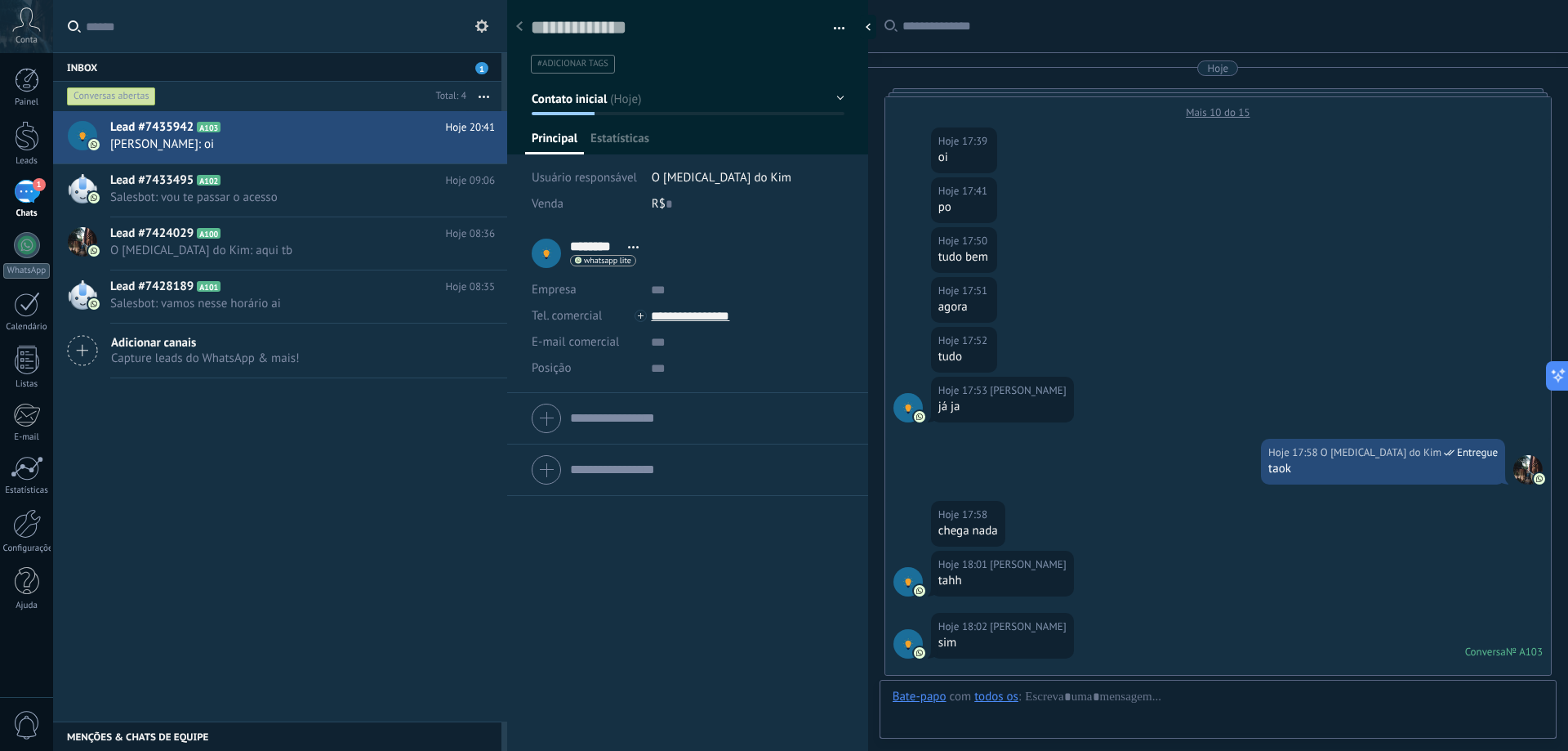
scroll to position [916, 0]
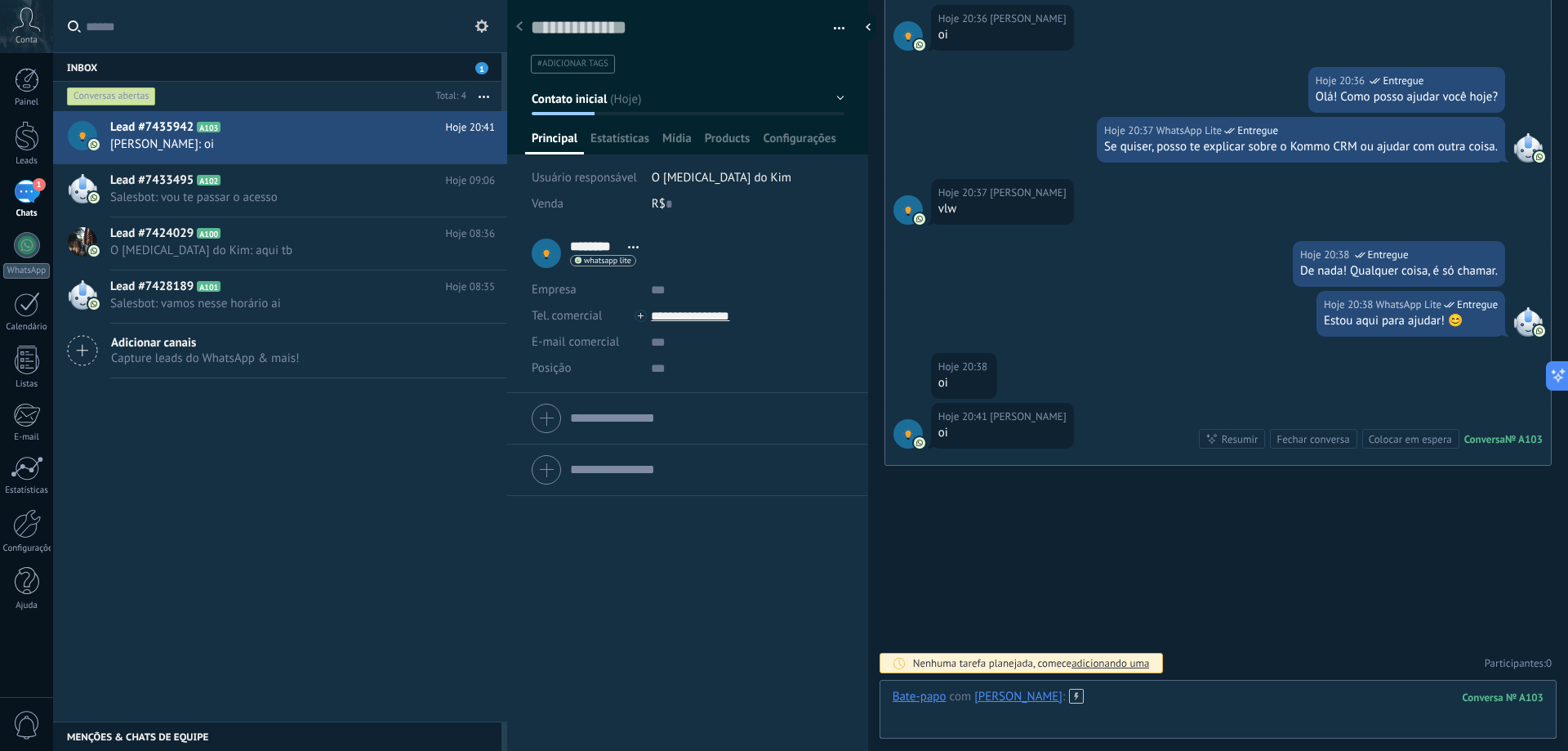
click at [1123, 706] on div at bounding box center [1218, 713] width 651 height 49
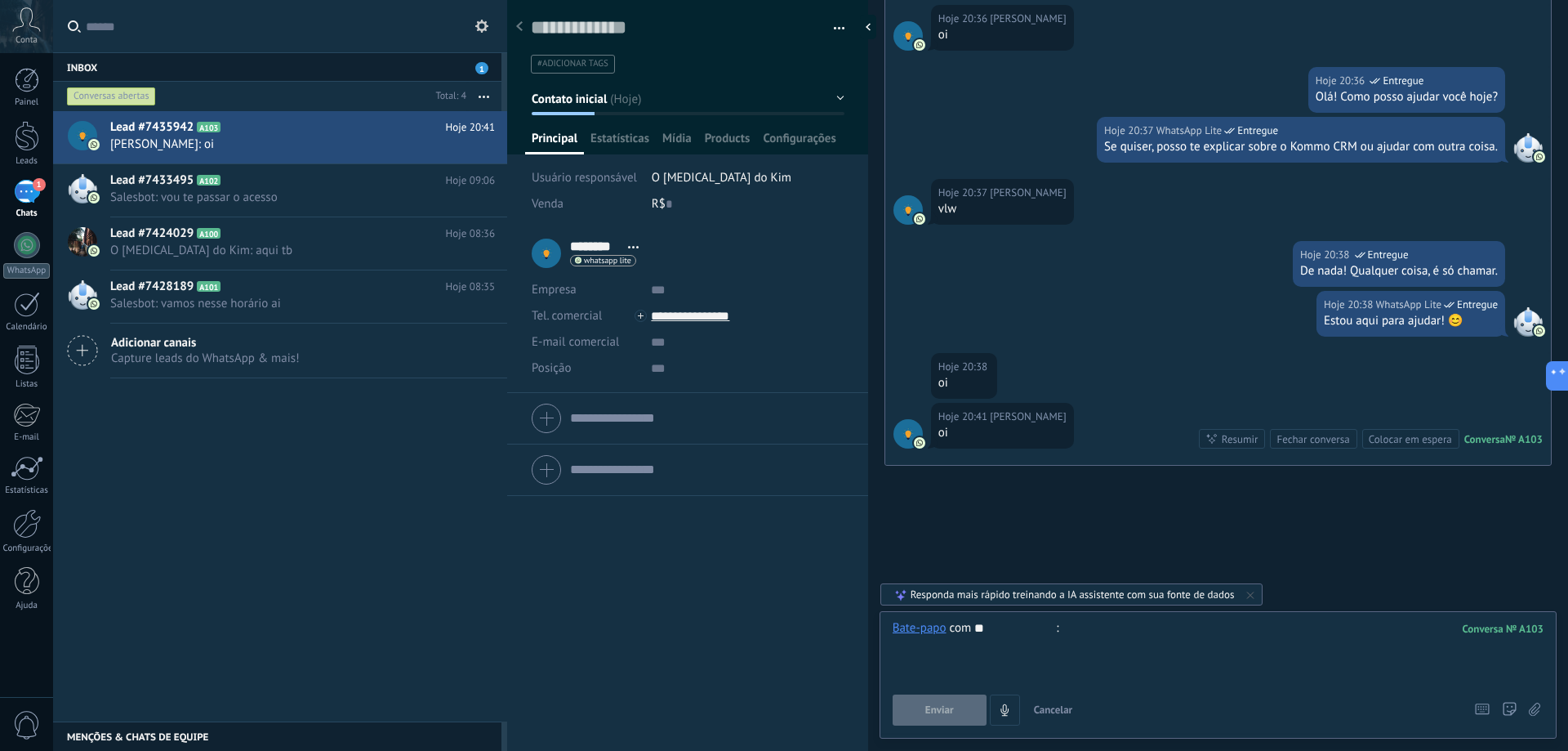
type input "**"
click at [959, 715] on button "Enviar" at bounding box center [939, 710] width 94 height 31
click at [967, 705] on button "Enviar" at bounding box center [939, 710] width 94 height 31
click at [1106, 636] on div at bounding box center [1218, 651] width 651 height 62
click at [950, 704] on span "Enviar" at bounding box center [939, 710] width 28 height 12
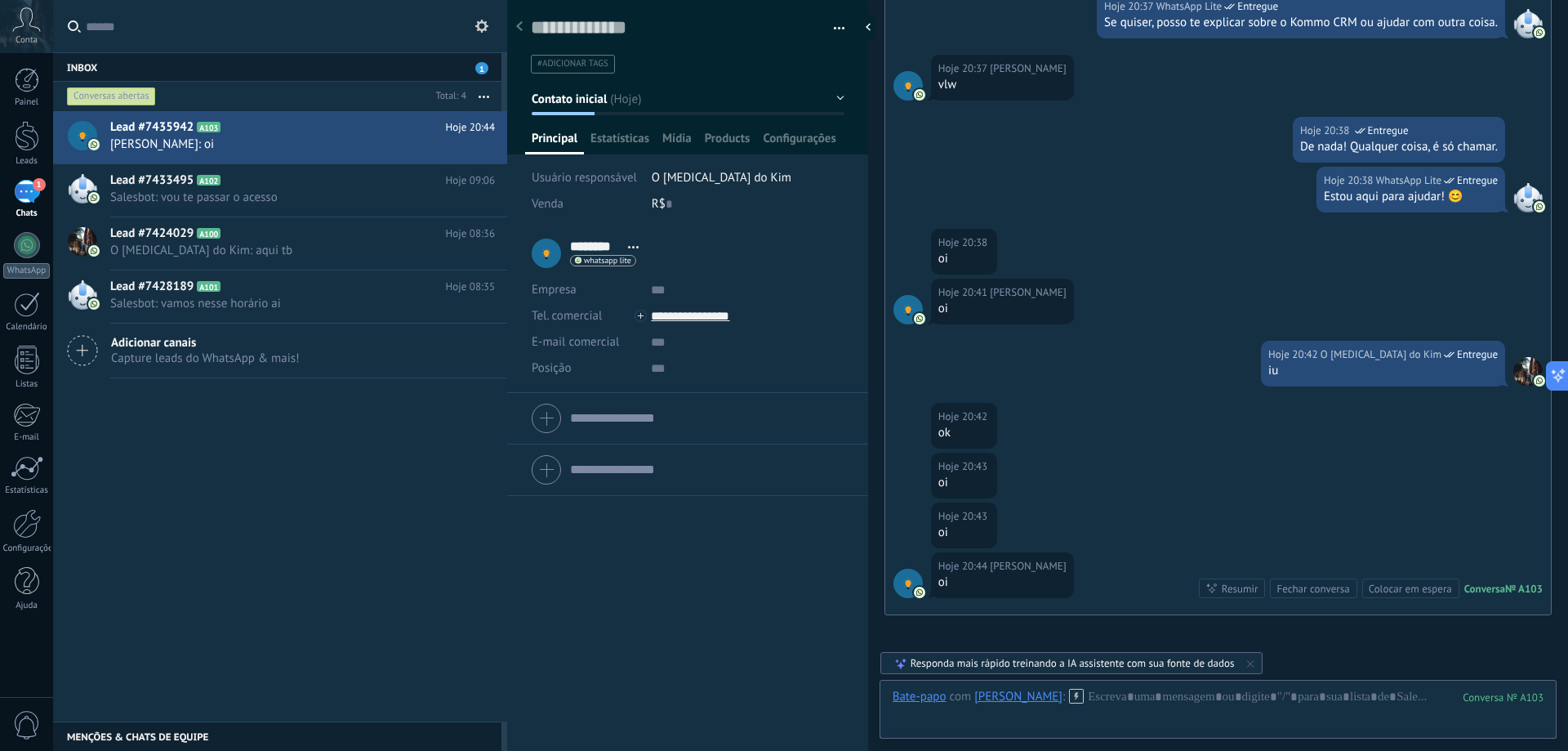
scroll to position [1190, 0]
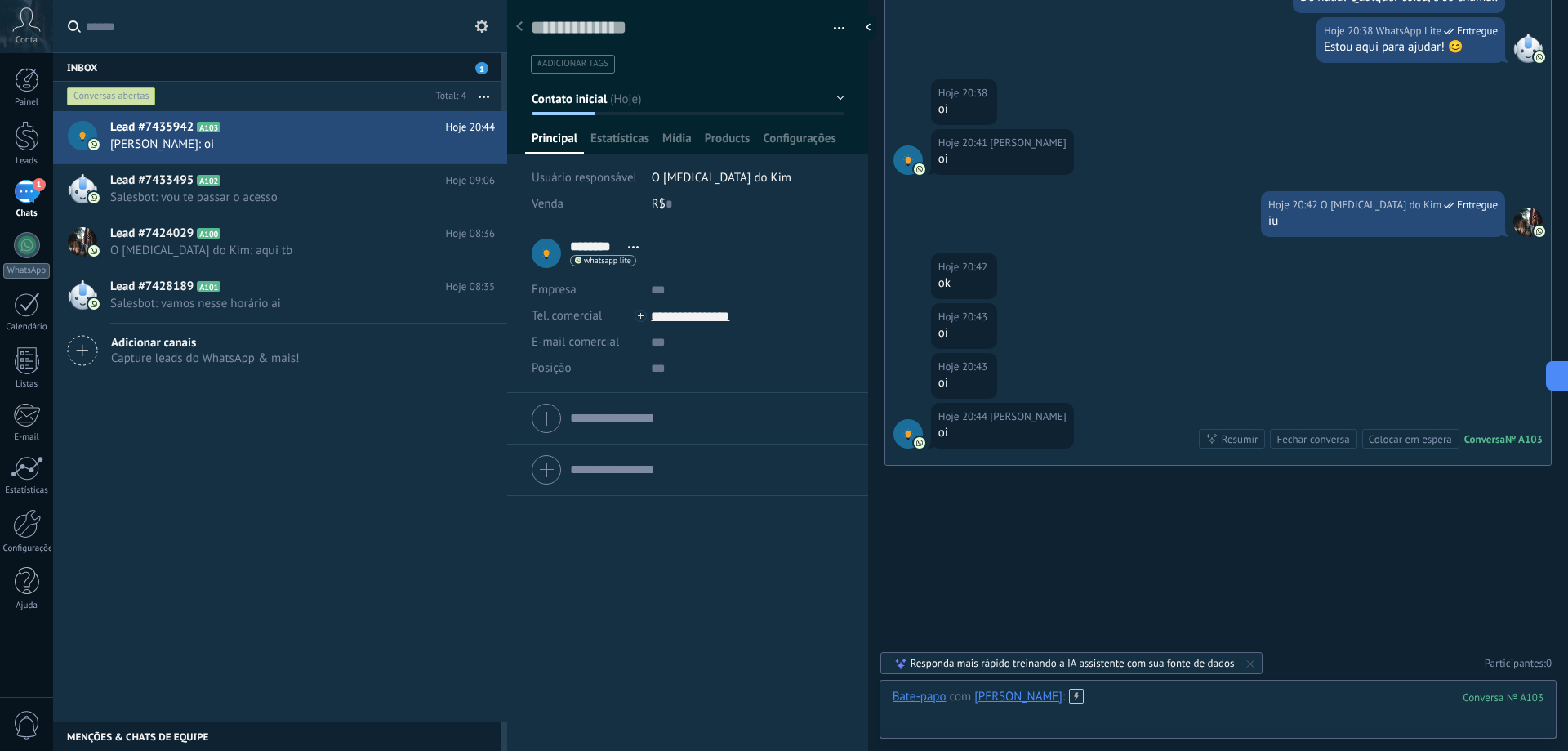
click at [1079, 698] on div at bounding box center [1218, 713] width 651 height 49
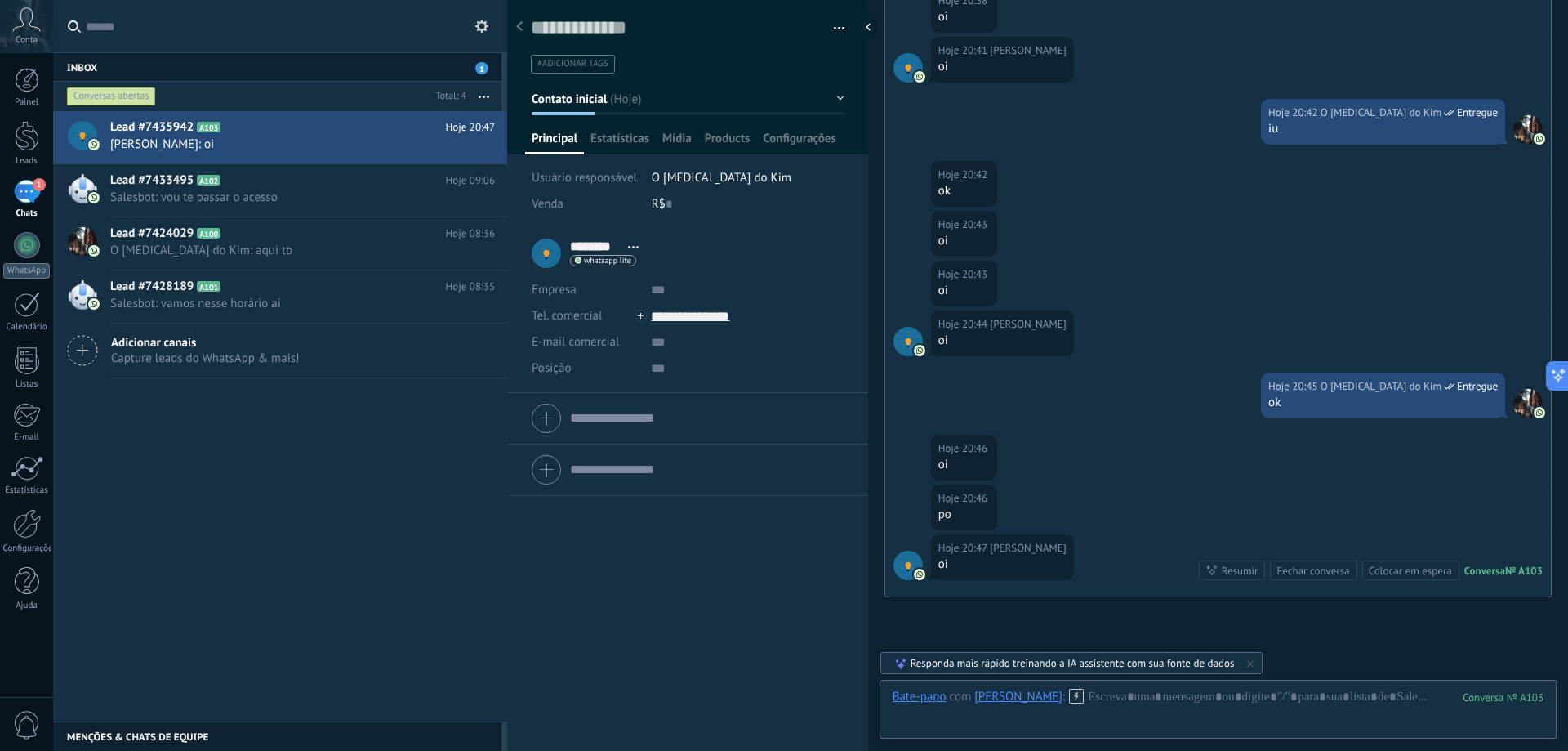
scroll to position [1413, 0]
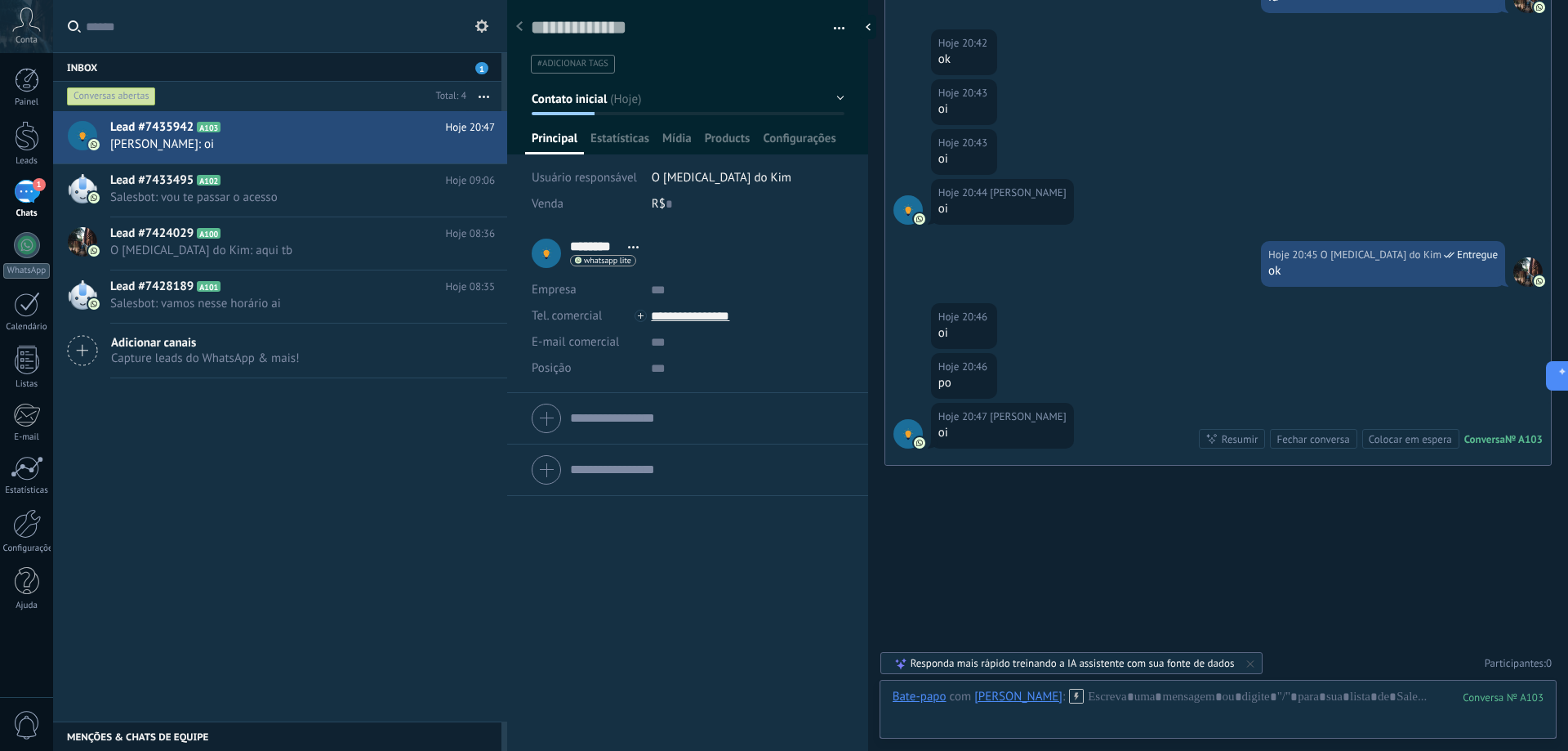
drag, startPoint x: 190, startPoint y: 493, endPoint x: 254, endPoint y: 428, distance: 91.2
click at [188, 490] on div "Lead #7435942 A103 Hoje 20:47 [PERSON_NAME]: oi Lead #7433495 A102" at bounding box center [280, 415] width 454 height 610
click at [430, 130] on h2 "Lead #7435942 A103" at bounding box center [278, 127] width 336 height 16
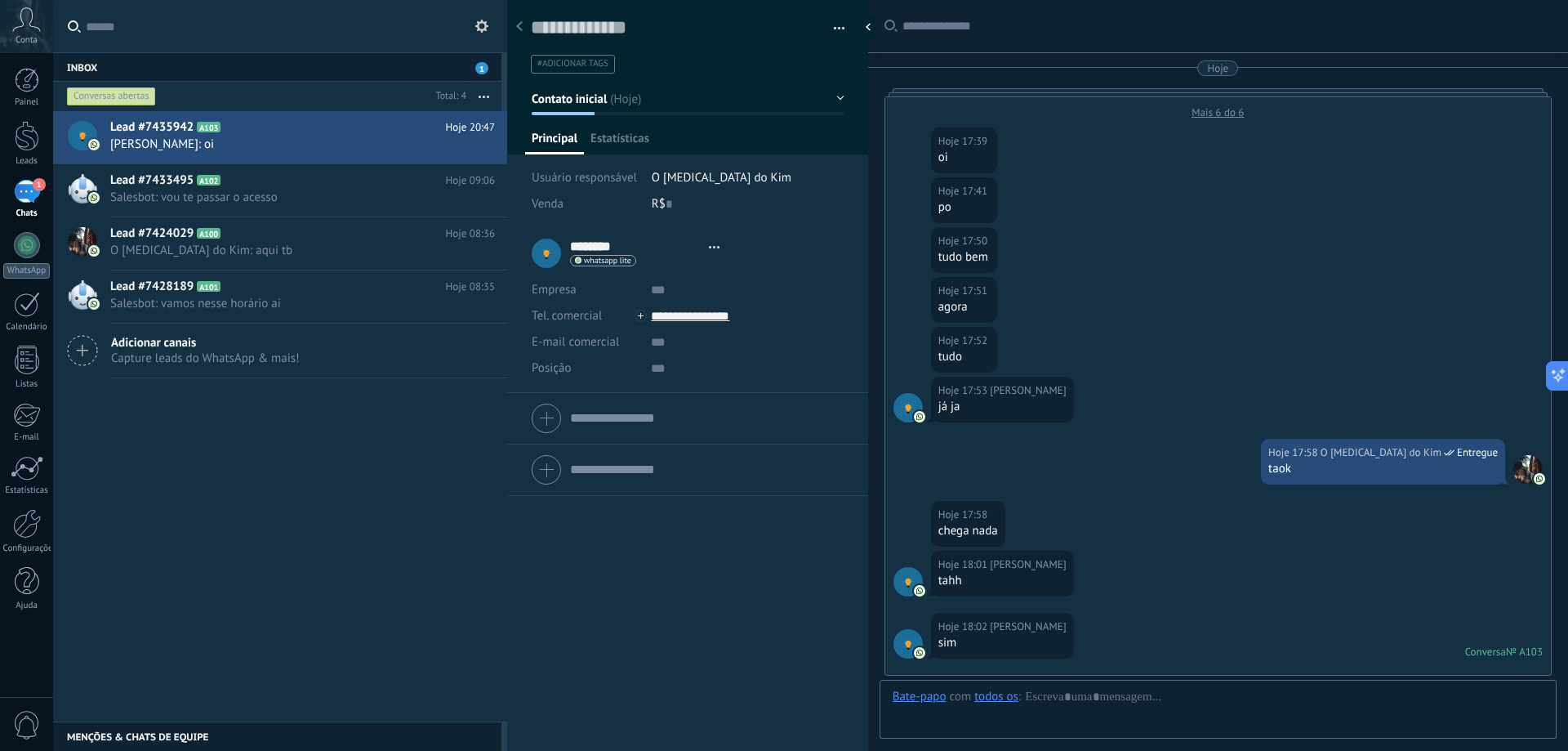
type textarea "**********"
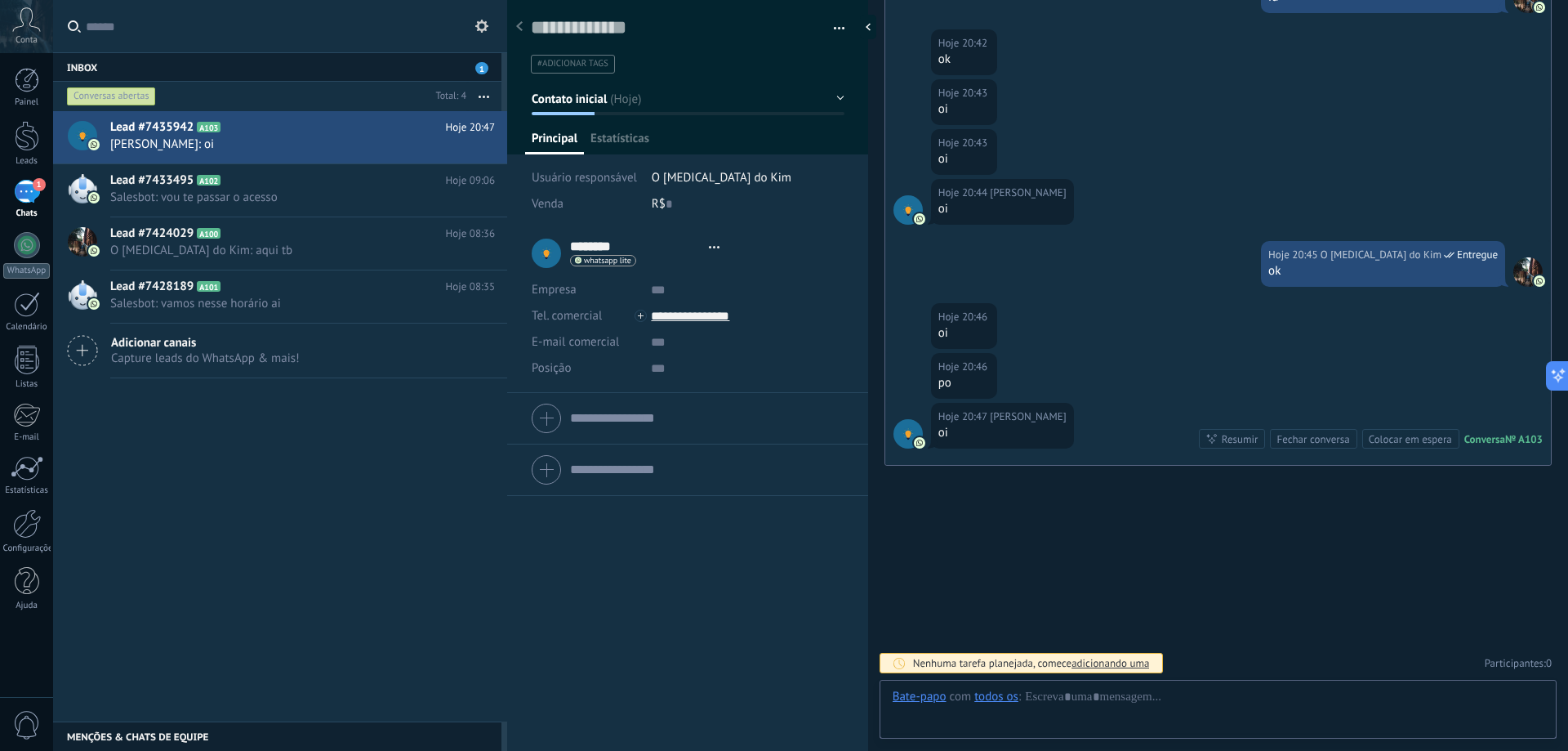
scroll to position [24, 0]
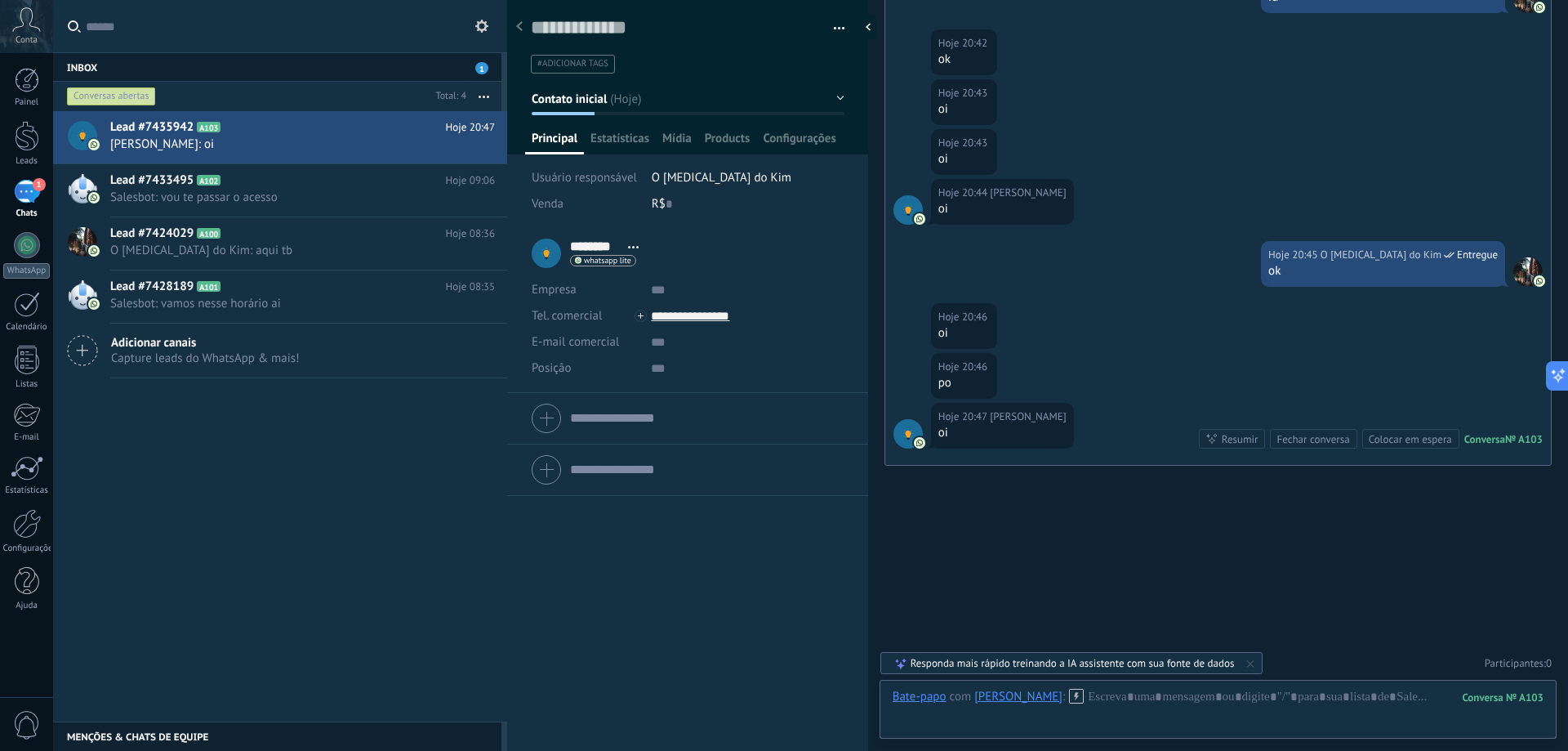
click at [628, 105] on button "Contato inicial" at bounding box center [688, 99] width 312 height 29
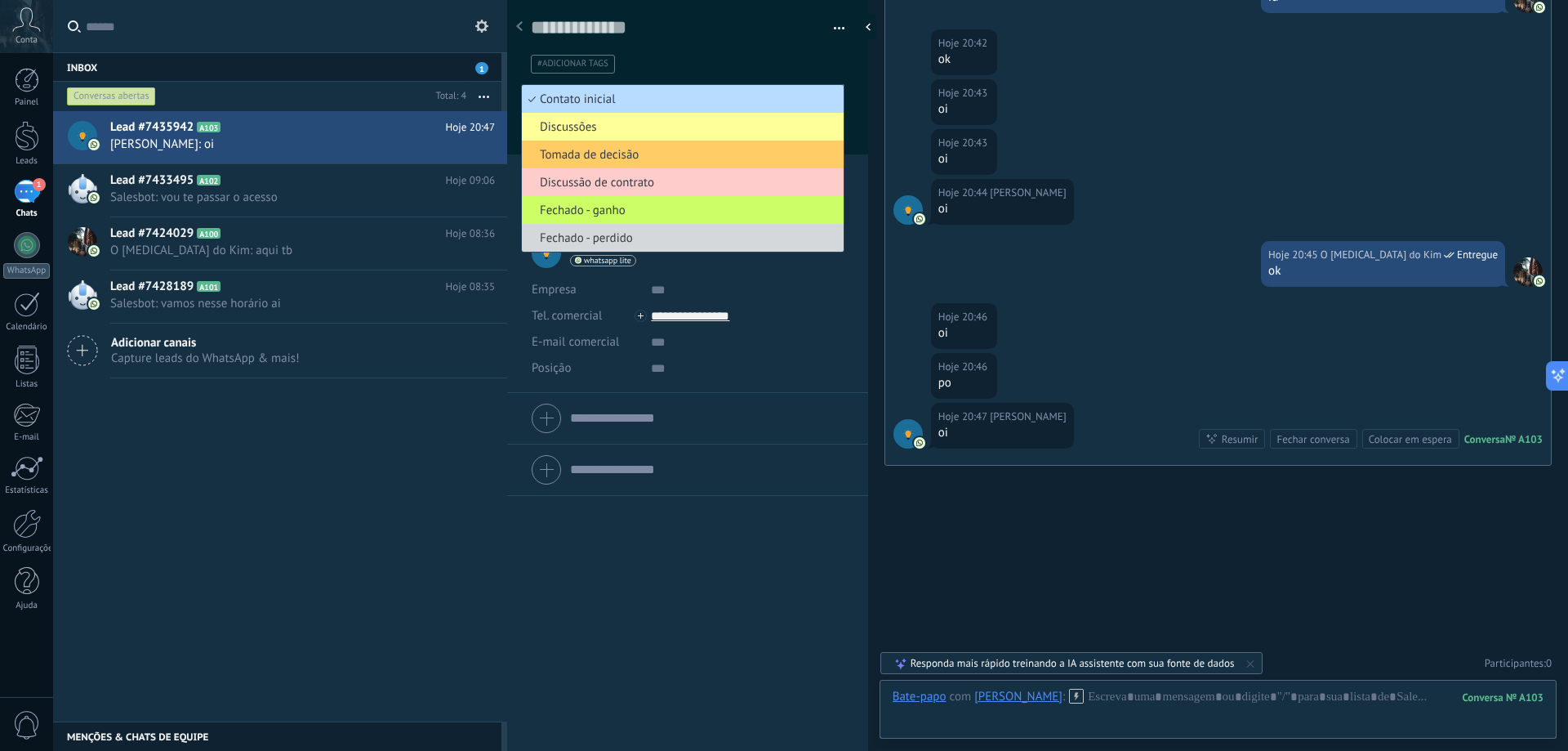
click at [631, 101] on span "Contato inicial" at bounding box center [680, 99] width 317 height 16
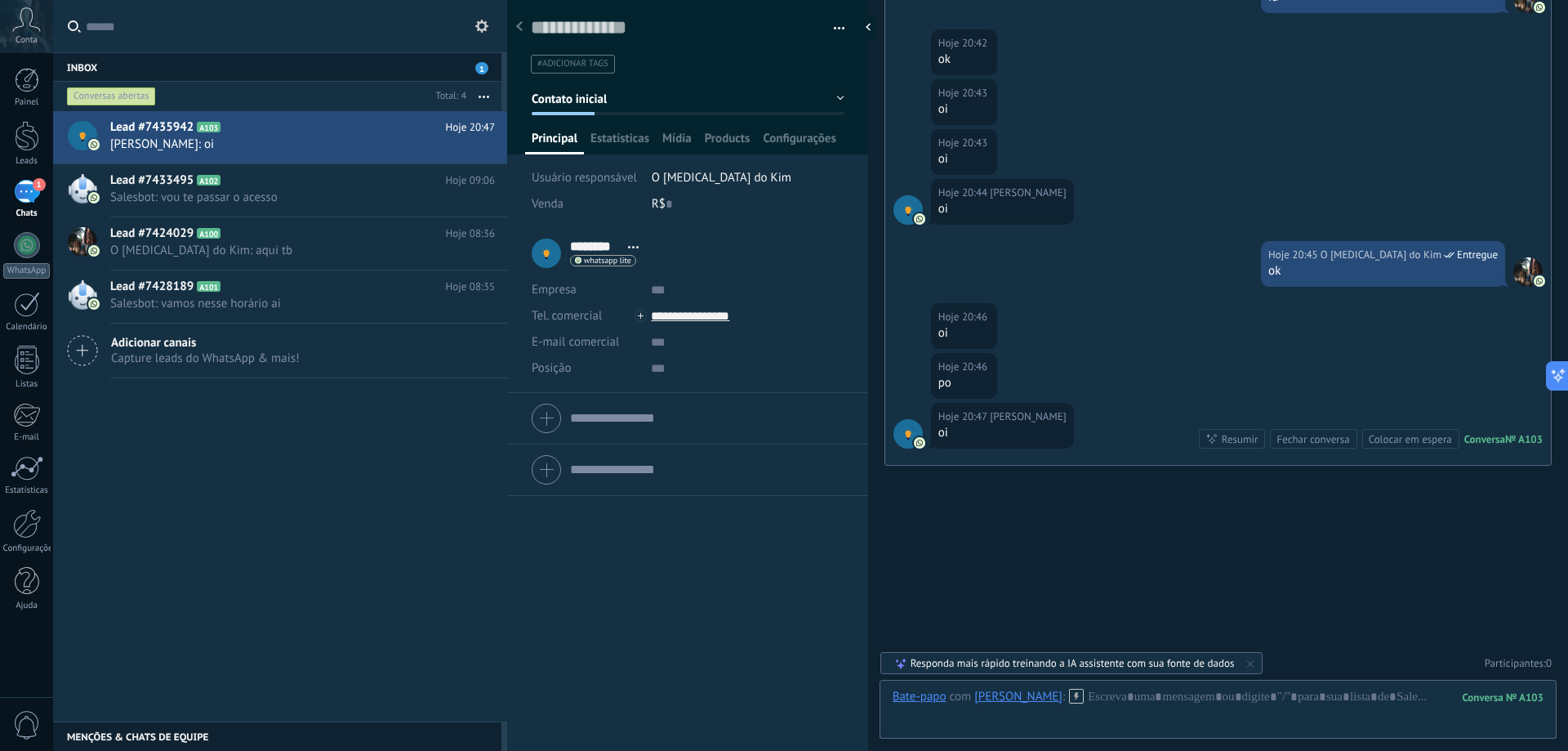
click at [839, 32] on span "button" at bounding box center [840, 30] width 12 height 3
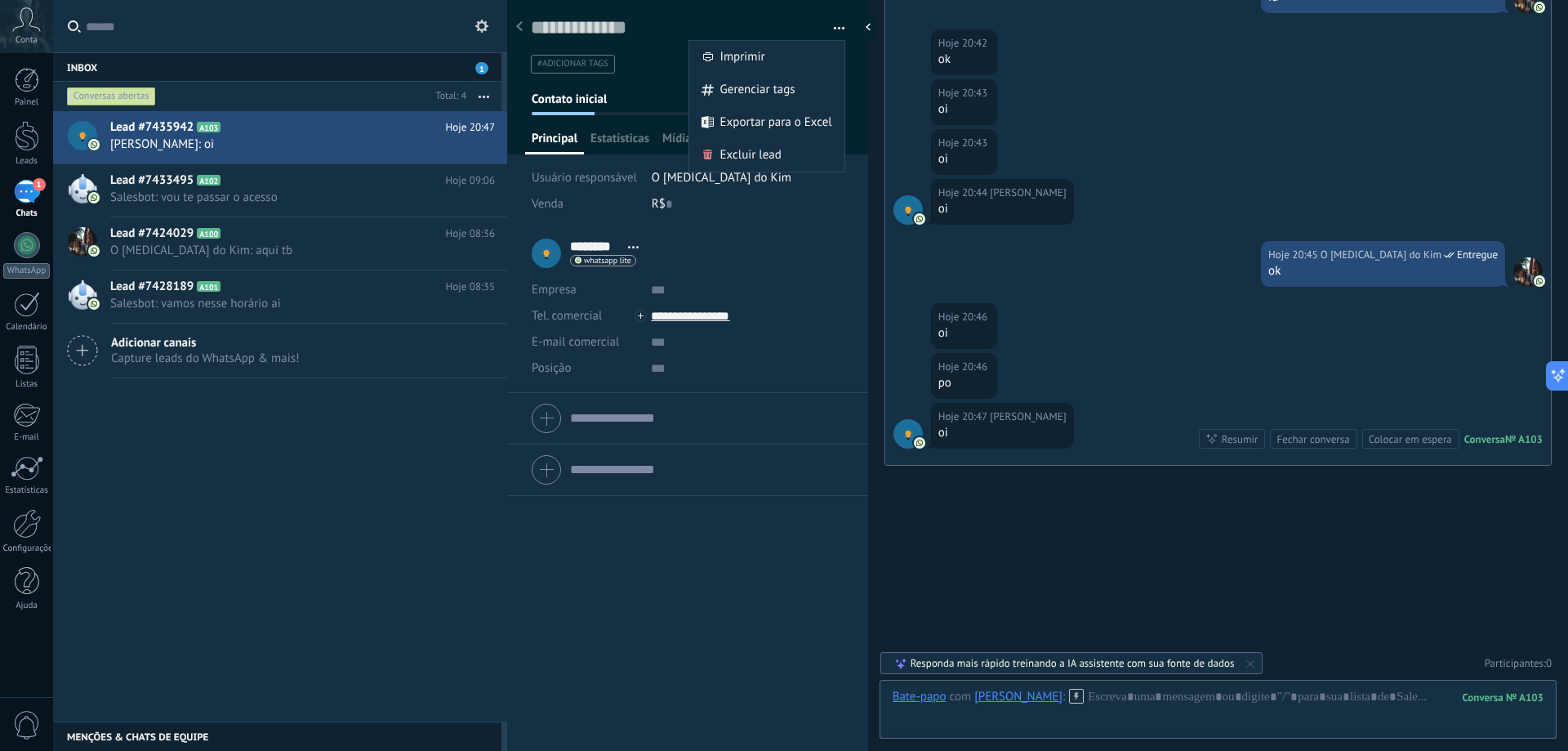
click at [410, 516] on div "Lead #7435942 A103 Hoje 20:47 [PERSON_NAME]: oi Lead #7433495 A102" at bounding box center [280, 415] width 454 height 610
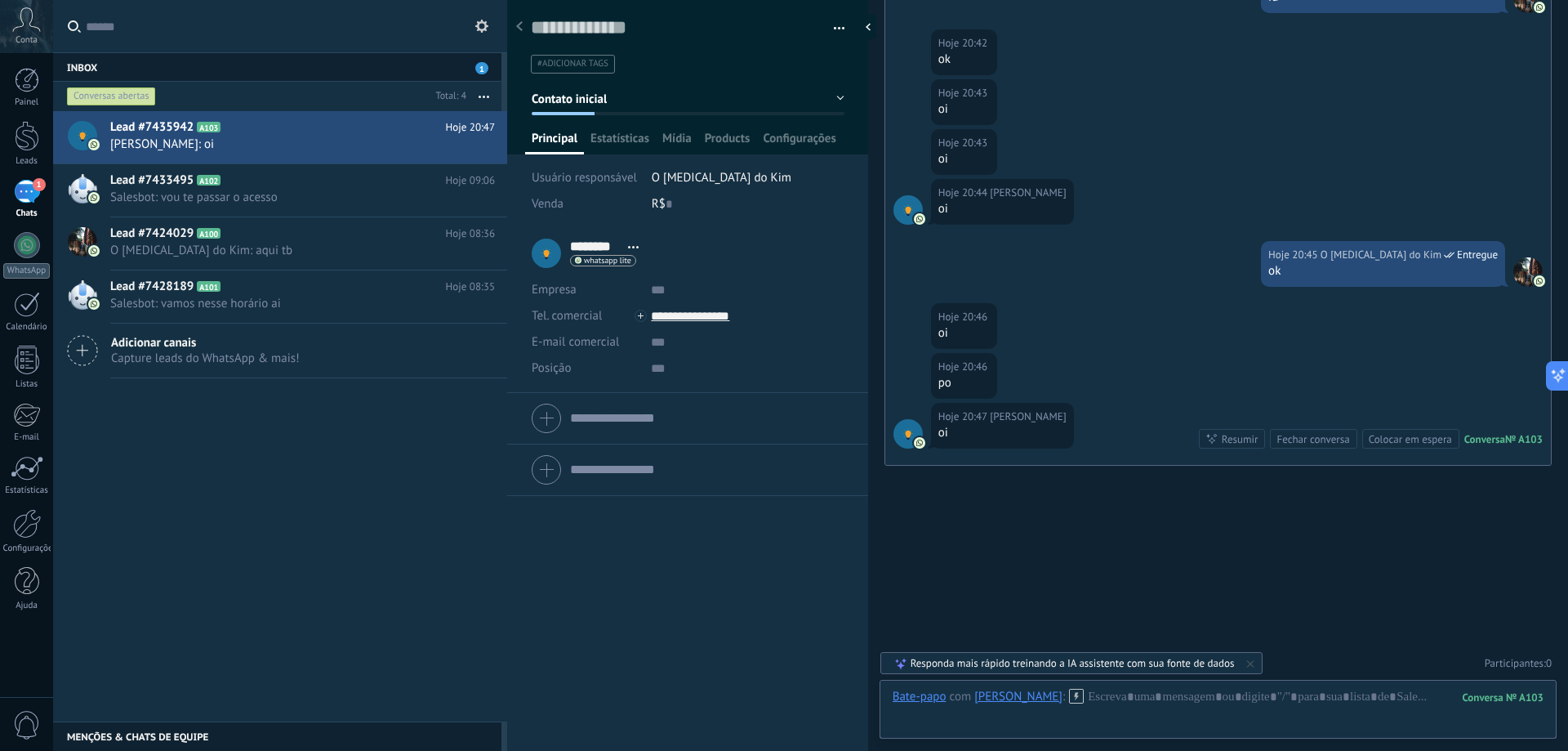
click at [839, 24] on button "button" at bounding box center [833, 28] width 23 height 24
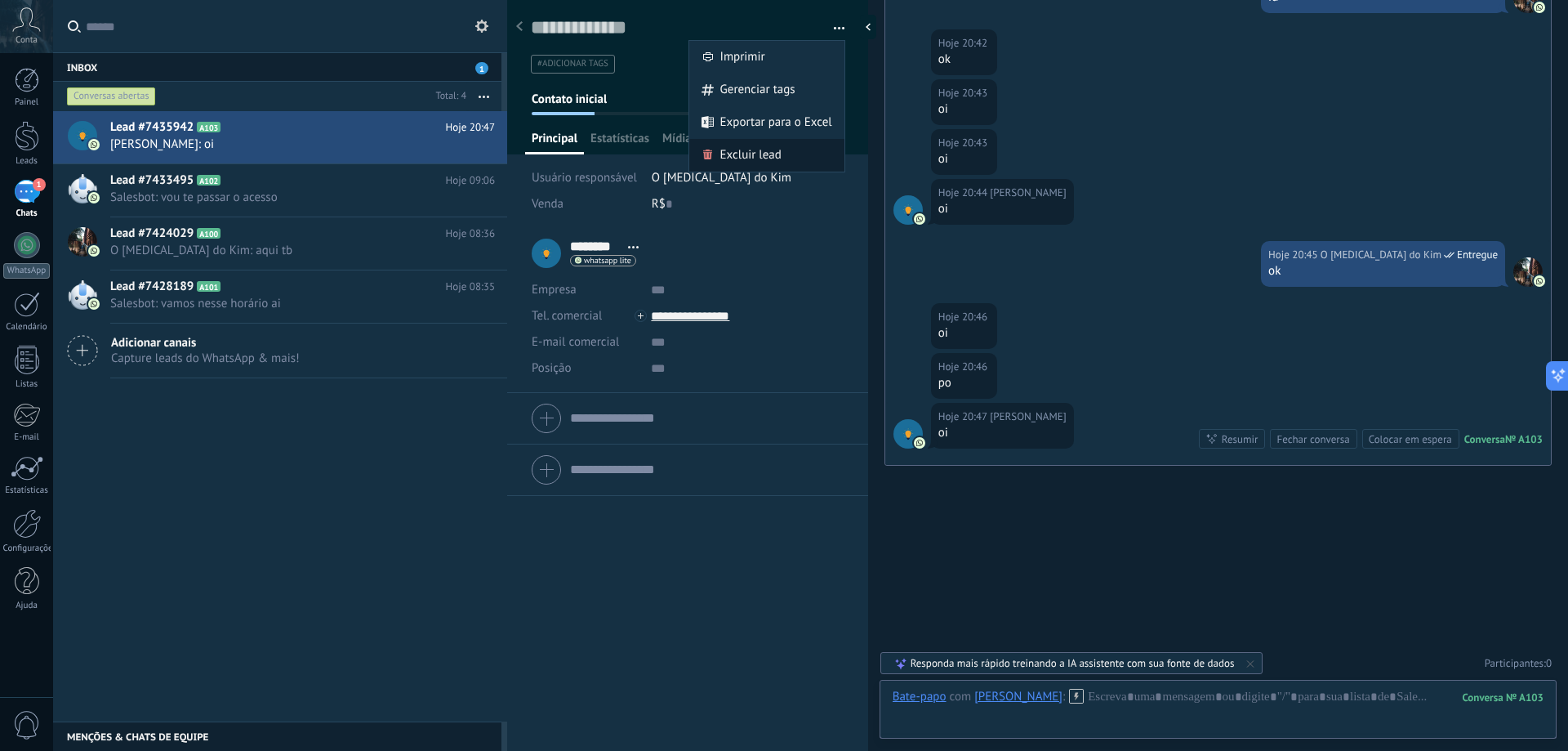
click at [792, 154] on div "Excluir lead" at bounding box center [768, 155] width 155 height 33
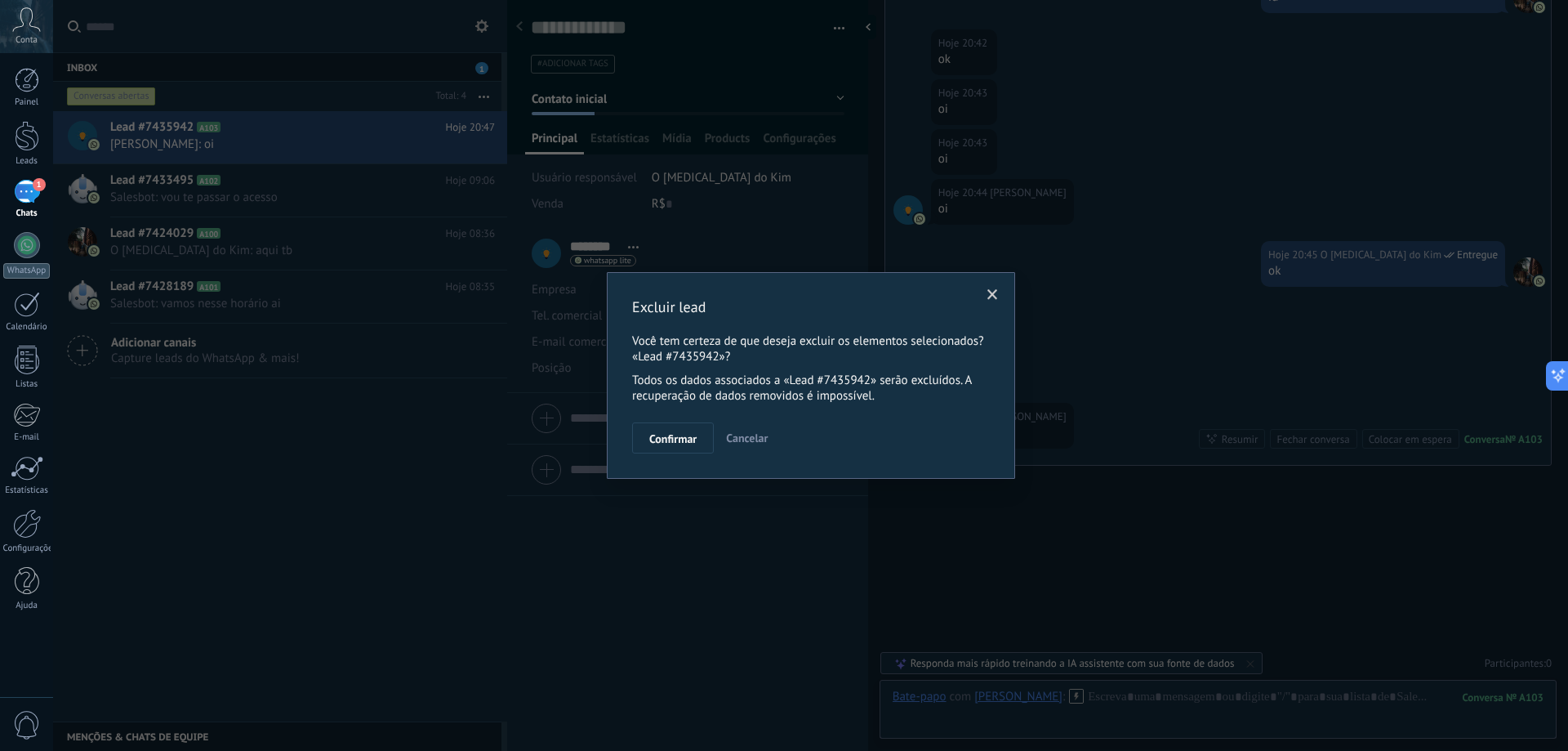
scroll to position [891, 0]
click at [669, 444] on span "Confirmar" at bounding box center [672, 439] width 48 height 12
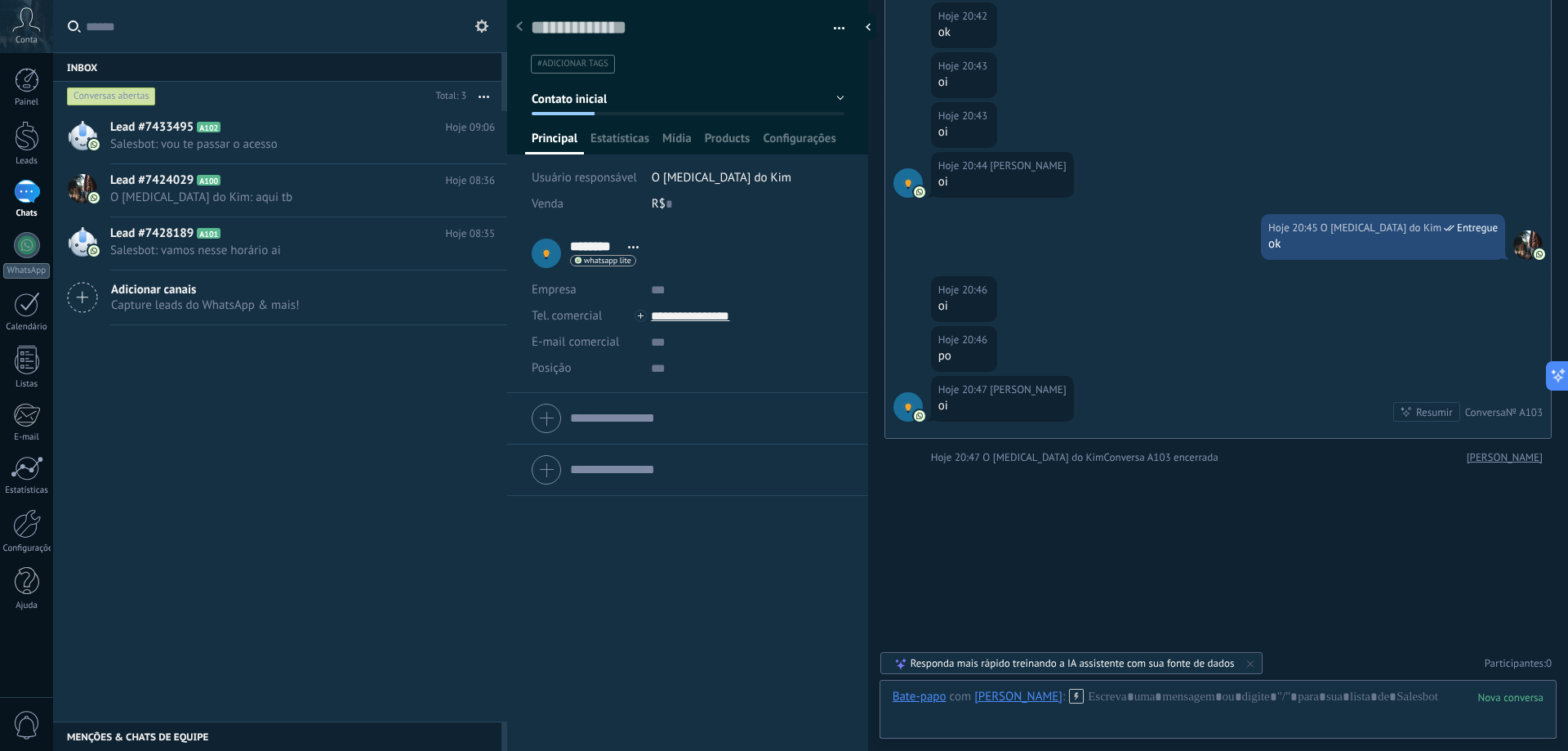
scroll to position [918, 0]
click at [262, 445] on div "Lead #7433495 A102 Hoje 09:06 [GEOGRAPHIC_DATA]: vou te passar o acesso Lead #7…" at bounding box center [280, 415] width 454 height 610
click at [28, 187] on div "1" at bounding box center [26, 191] width 26 height 23
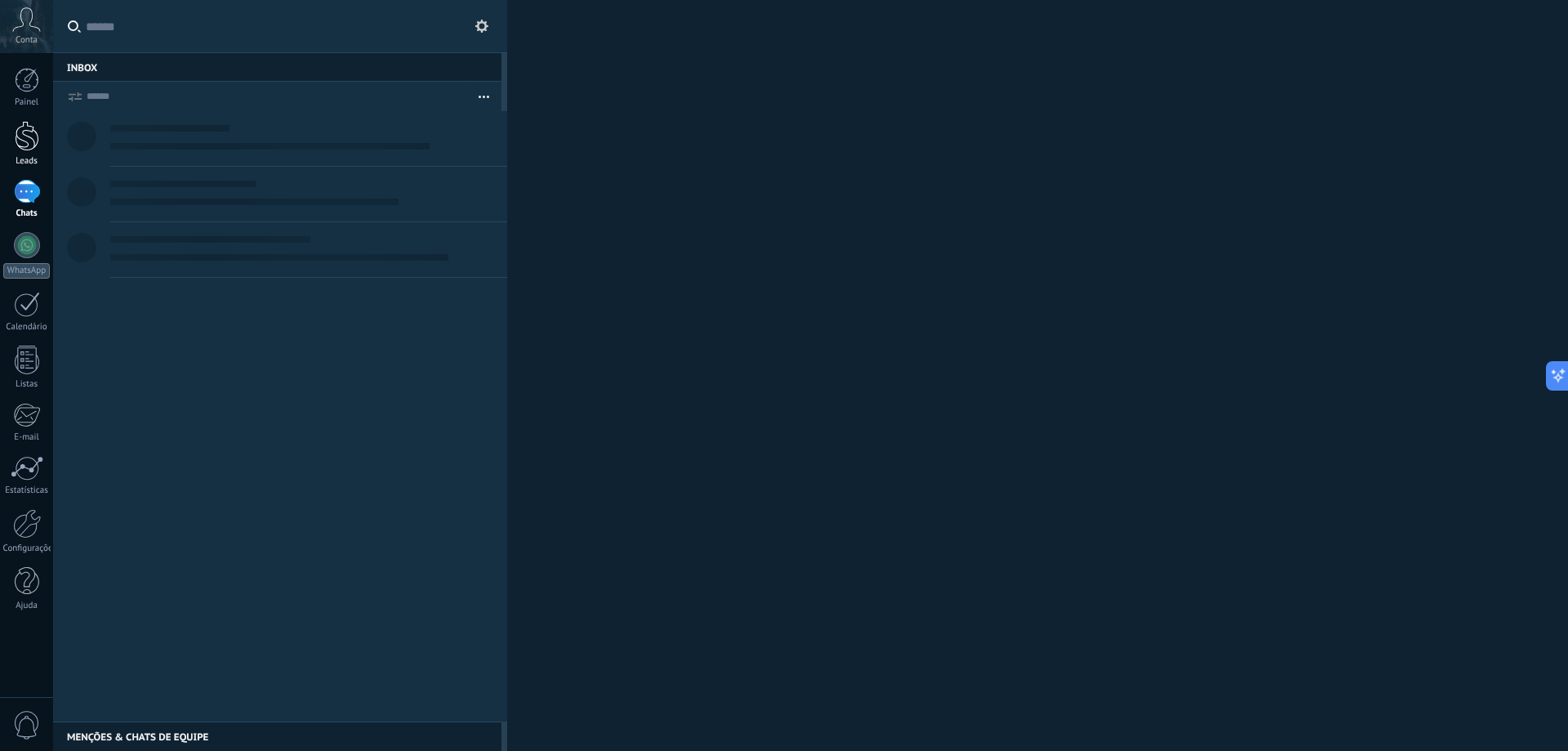
click at [23, 143] on div at bounding box center [26, 136] width 24 height 30
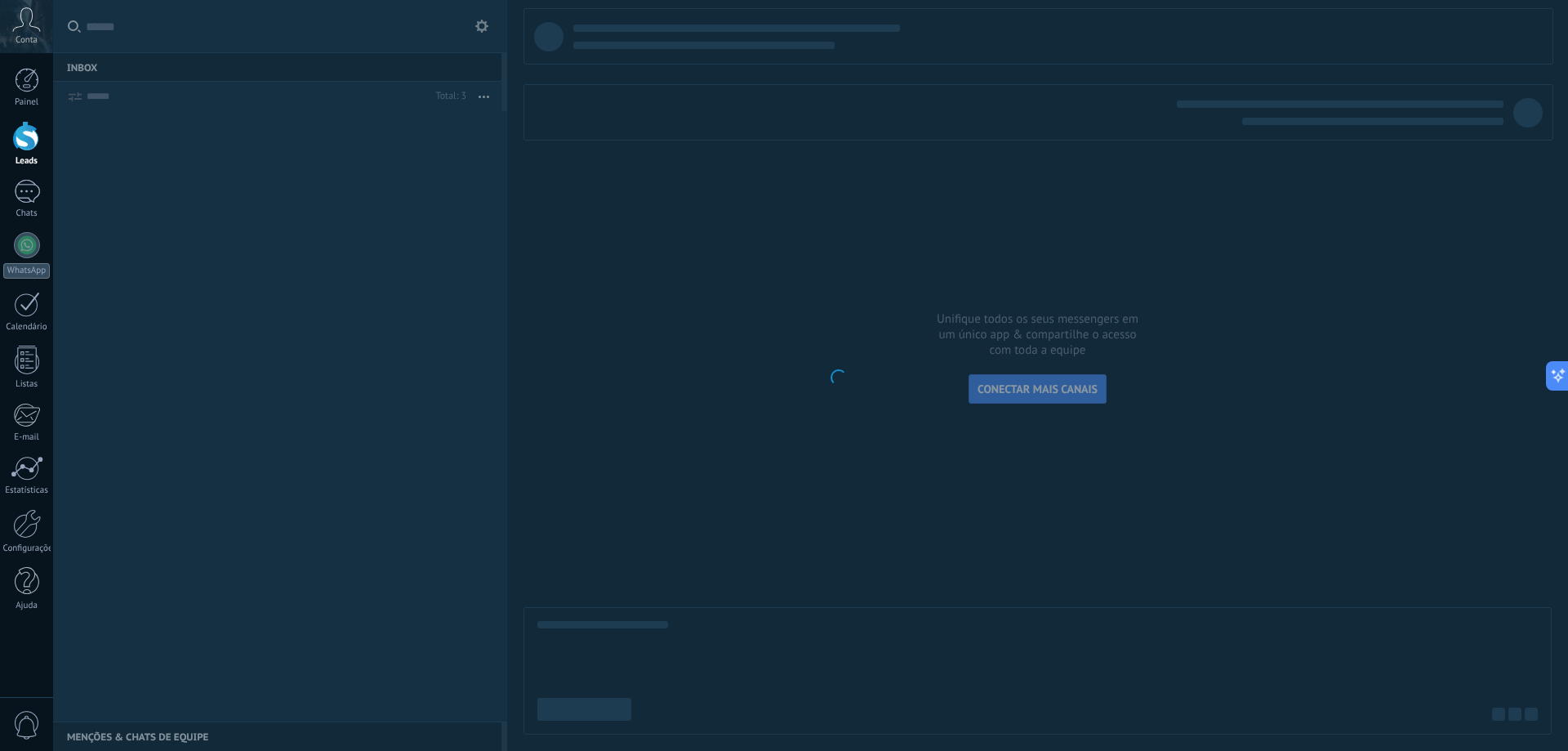
scroll to position [24, 0]
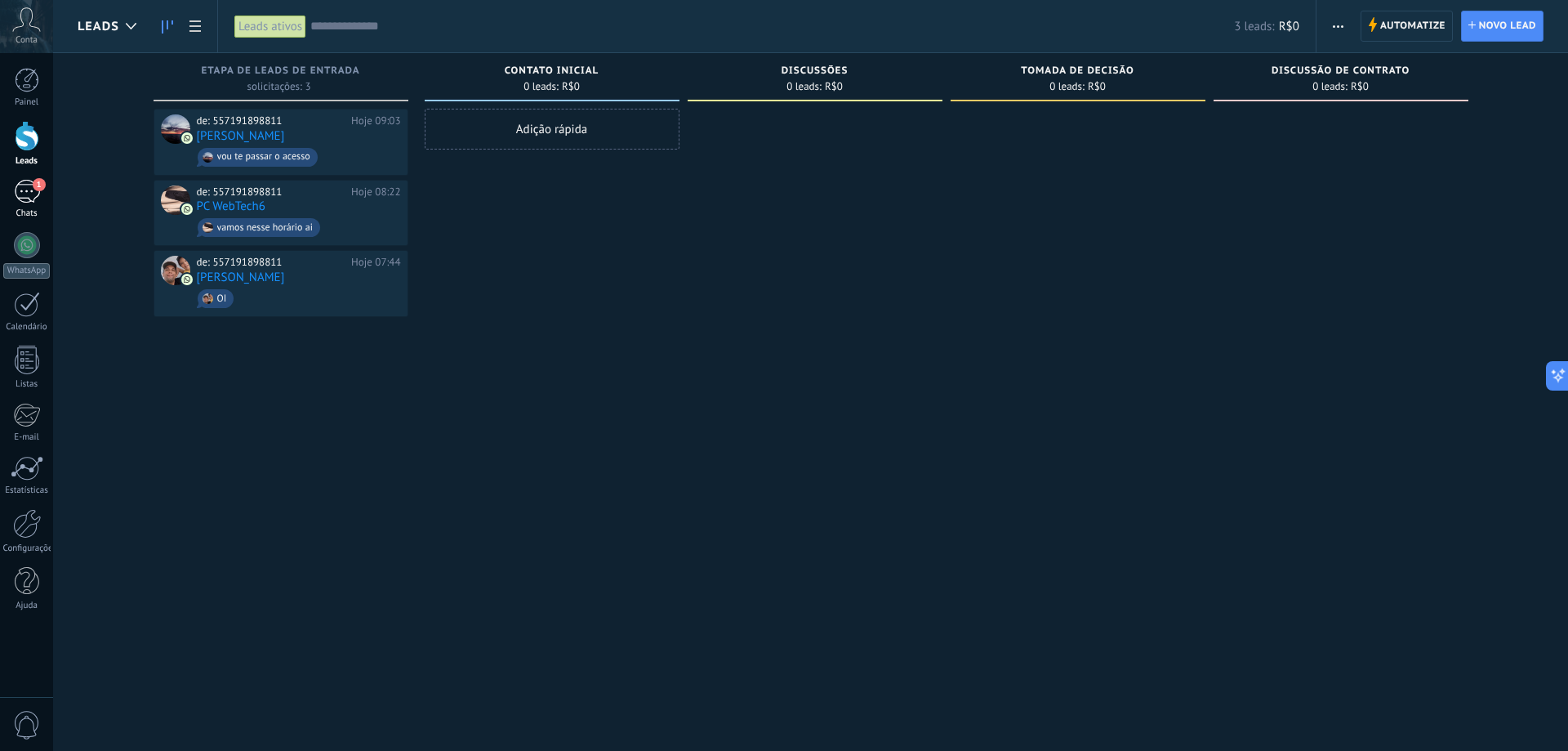
click at [40, 194] on link "1 Chats" at bounding box center [26, 199] width 53 height 39
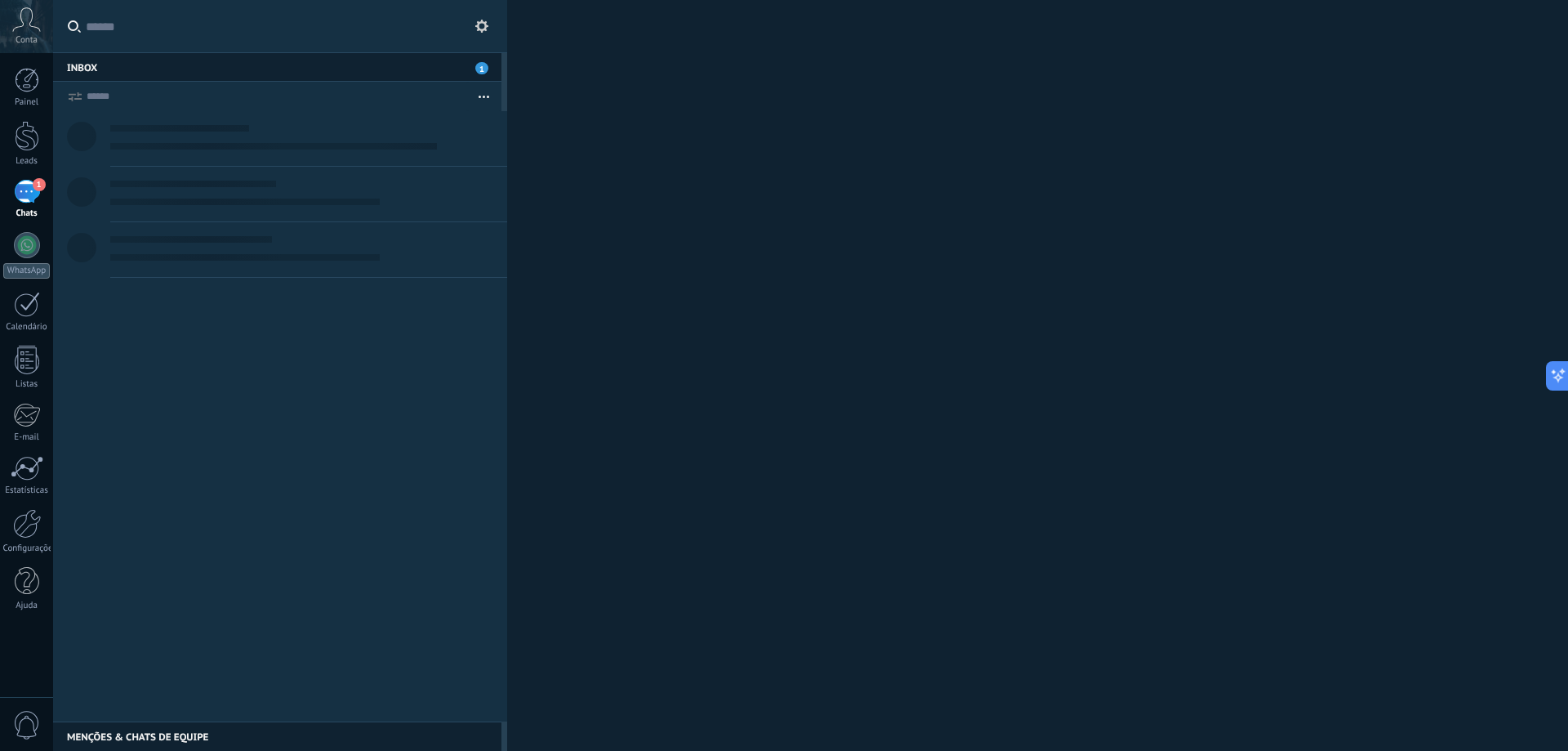
scroll to position [24, 0]
